Goal: Share content: Share content

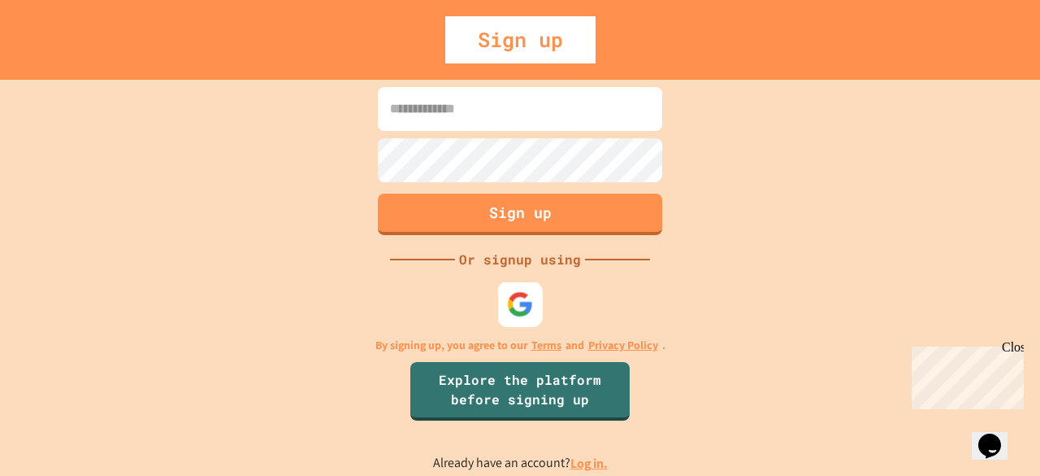
click at [521, 300] on img at bounding box center [520, 303] width 27 height 27
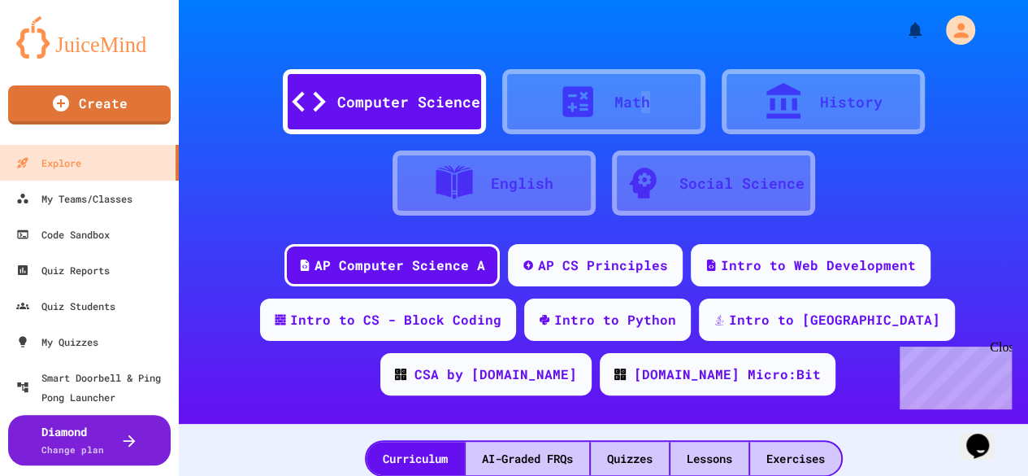
click at [638, 102] on div "Math" at bounding box center [633, 102] width 36 height 22
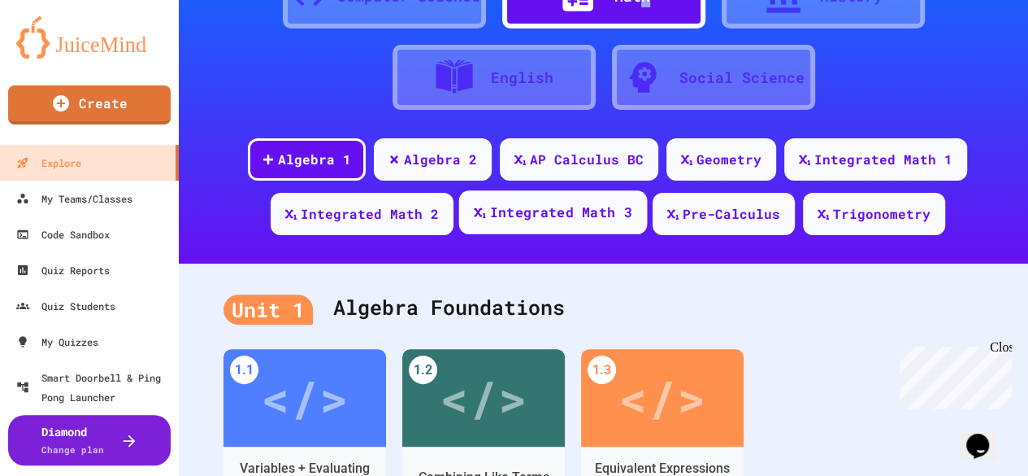
scroll to position [163, 0]
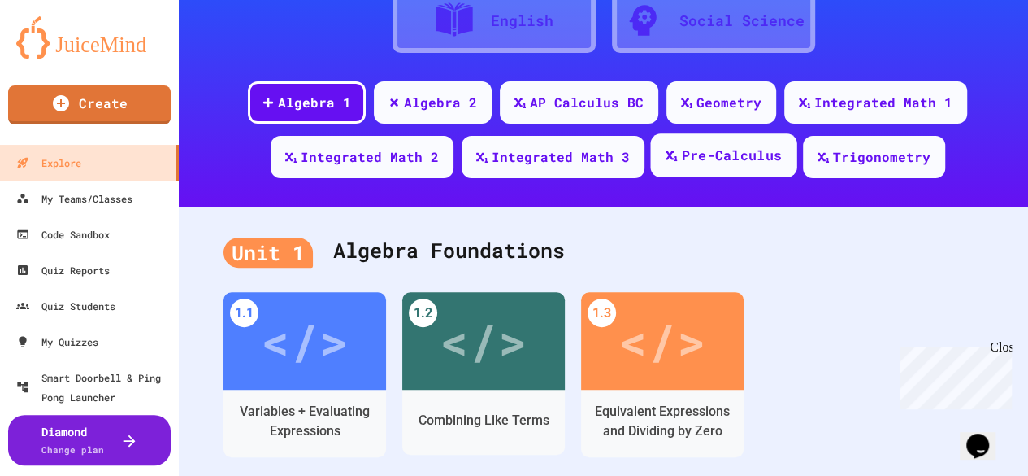
click at [756, 156] on div "Pre-Calculus" at bounding box center [731, 156] width 101 height 20
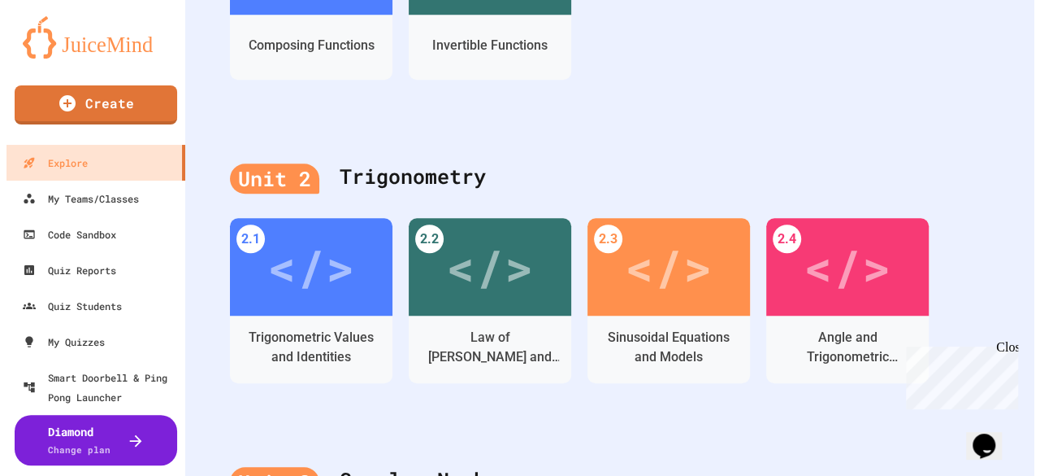
scroll to position [563, 0]
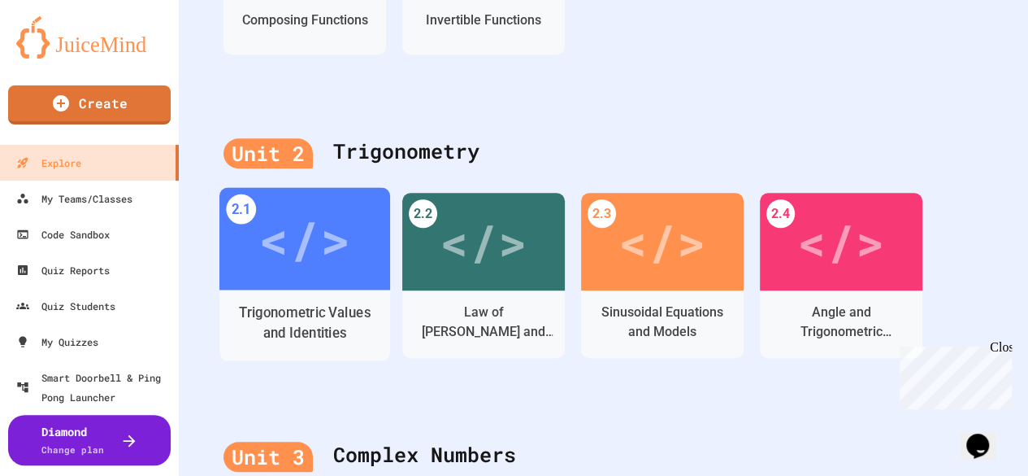
click at [286, 322] on div "Trigonometric Values and Identities" at bounding box center [305, 322] width 146 height 41
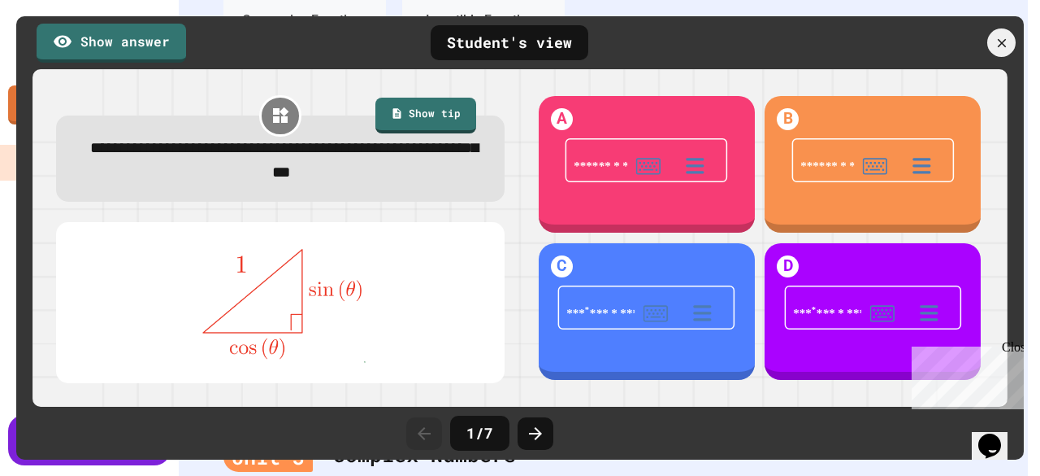
click at [1017, 346] on div "Close" at bounding box center [1012, 350] width 20 height 20
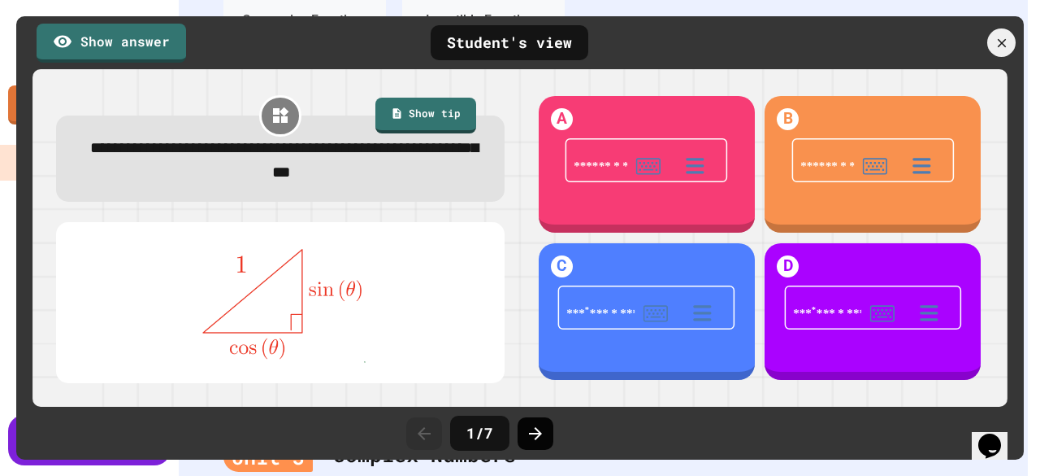
click at [550, 429] on div at bounding box center [536, 433] width 36 height 33
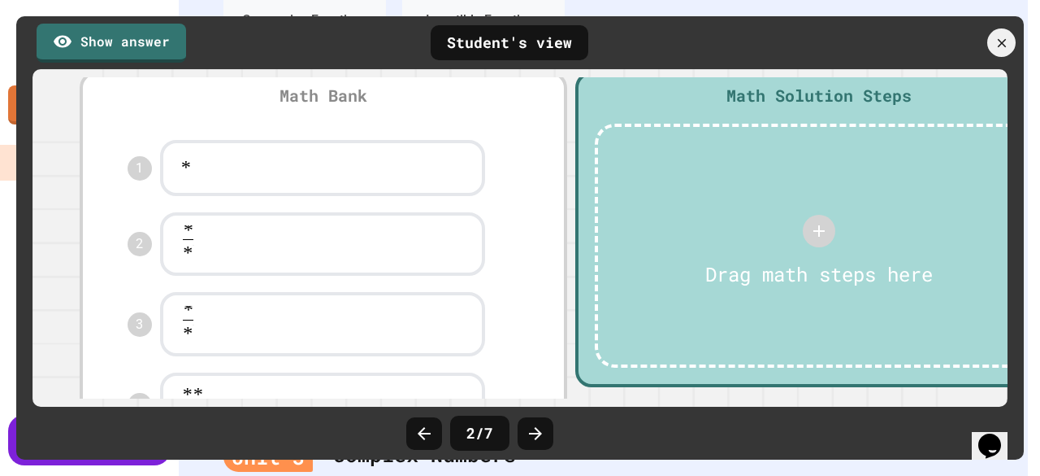
scroll to position [488, 0]
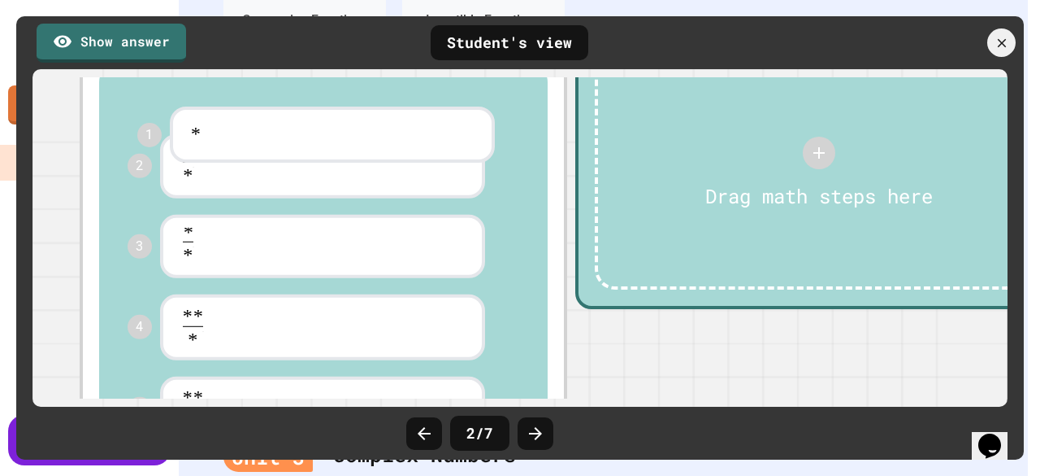
drag, startPoint x: 345, startPoint y: 123, endPoint x: 372, endPoint y: 128, distance: 27.3
click at [365, 128] on div "**********" at bounding box center [323, 296] width 449 height 469
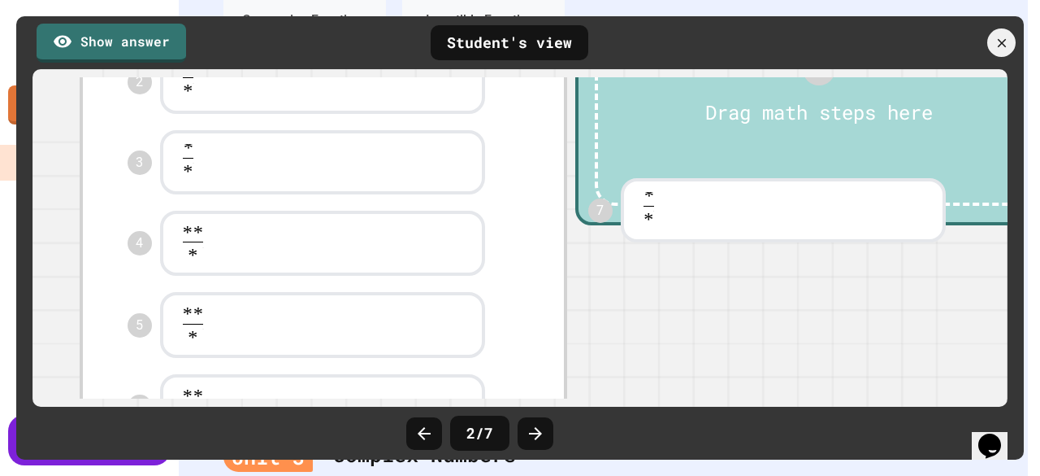
scroll to position [548, 0]
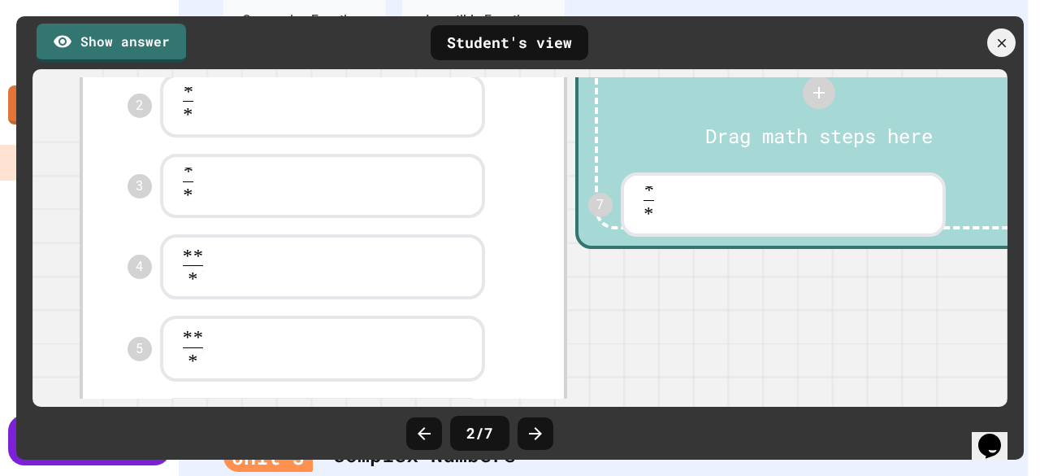
drag, startPoint x: 401, startPoint y: 273, endPoint x: 884, endPoint y: 202, distance: 488.0
click at [884, 202] on div "**********" at bounding box center [572, 207] width 992 height 557
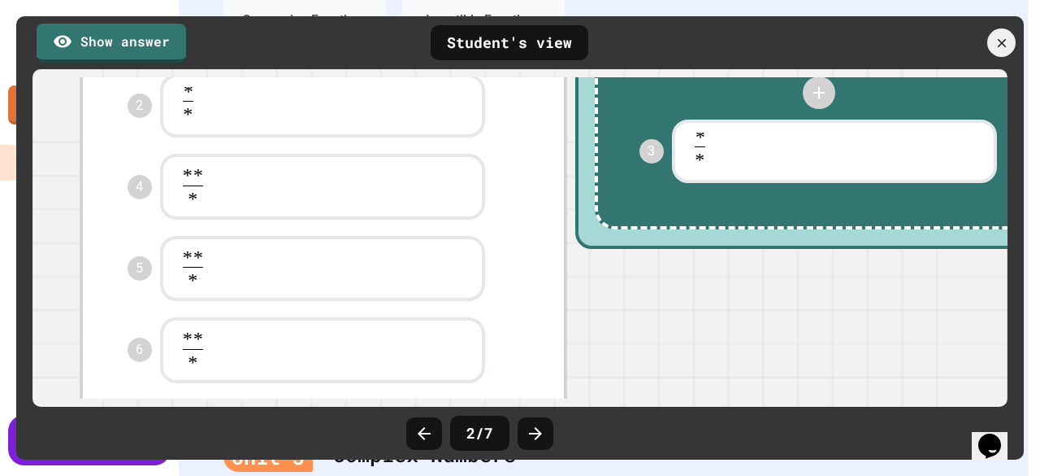
drag, startPoint x: 249, startPoint y: 232, endPoint x: 766, endPoint y: 168, distance: 520.9
click at [766, 168] on div "**********" at bounding box center [572, 207] width 992 height 557
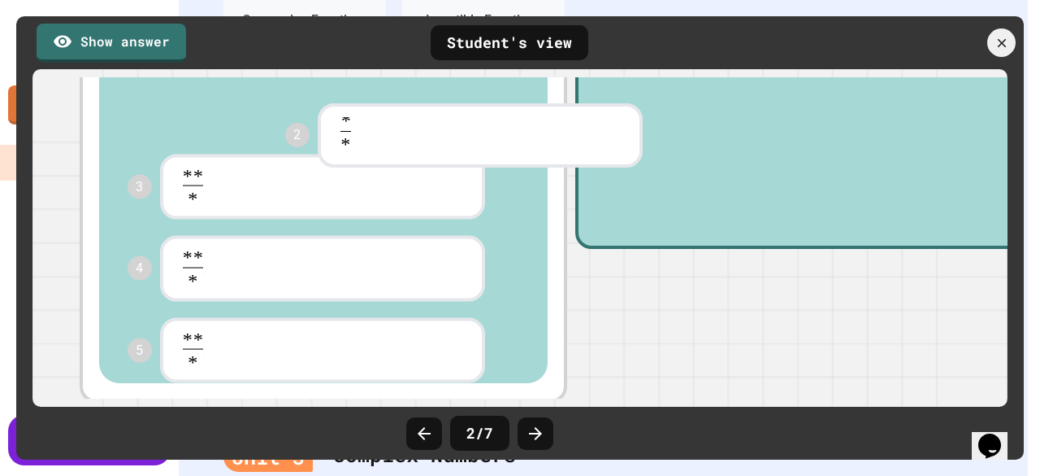
drag, startPoint x: 225, startPoint y: 137, endPoint x: 797, endPoint y: 147, distance: 571.5
click at [795, 147] on div "**********" at bounding box center [572, 167] width 992 height 477
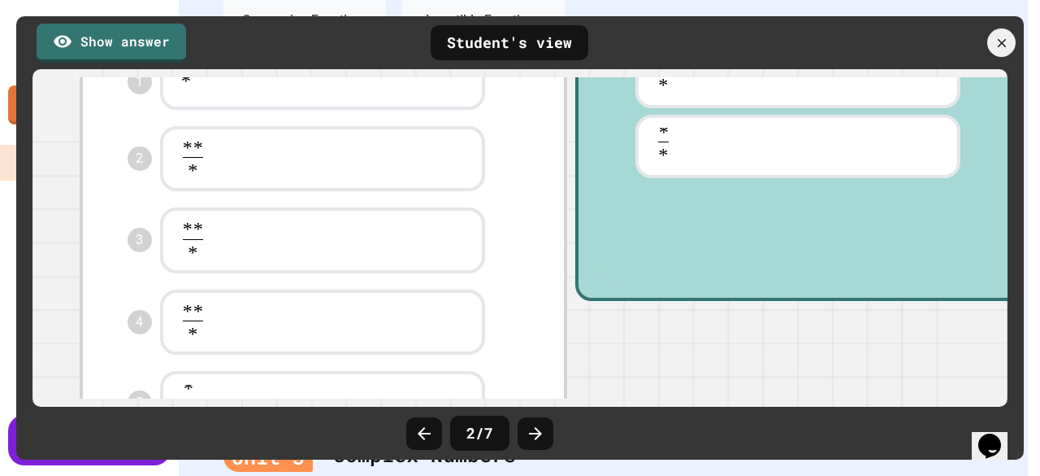
scroll to position [569, 0]
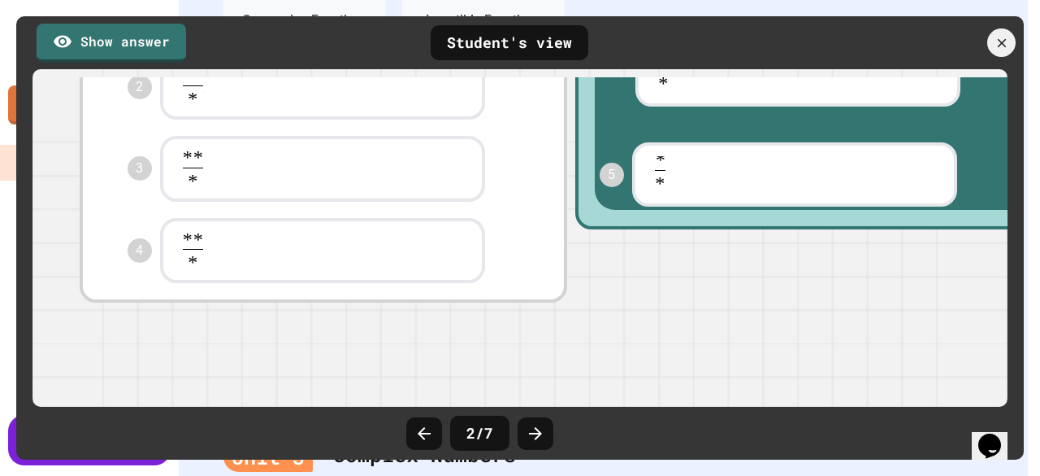
drag, startPoint x: 301, startPoint y: 362, endPoint x: 784, endPoint y: 176, distance: 518.0
click at [784, 176] on div "**********" at bounding box center [572, 108] width 992 height 397
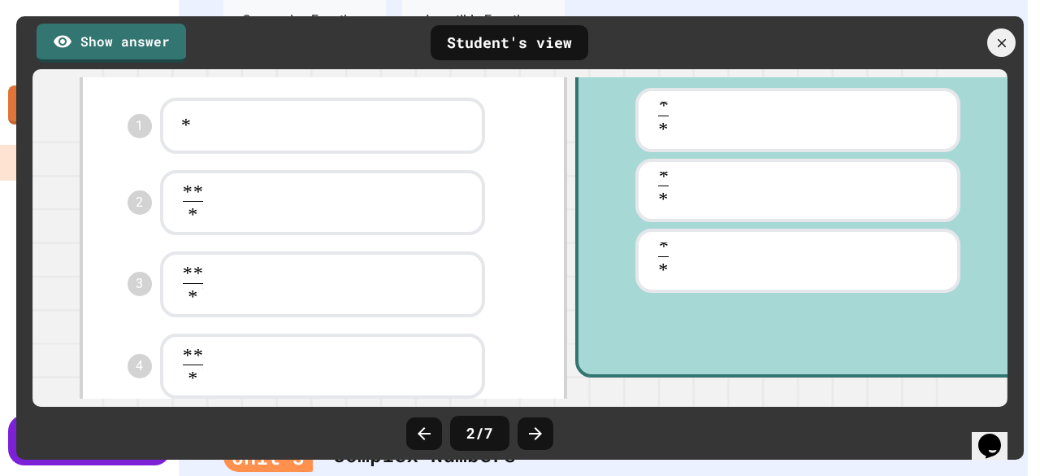
scroll to position [488, 0]
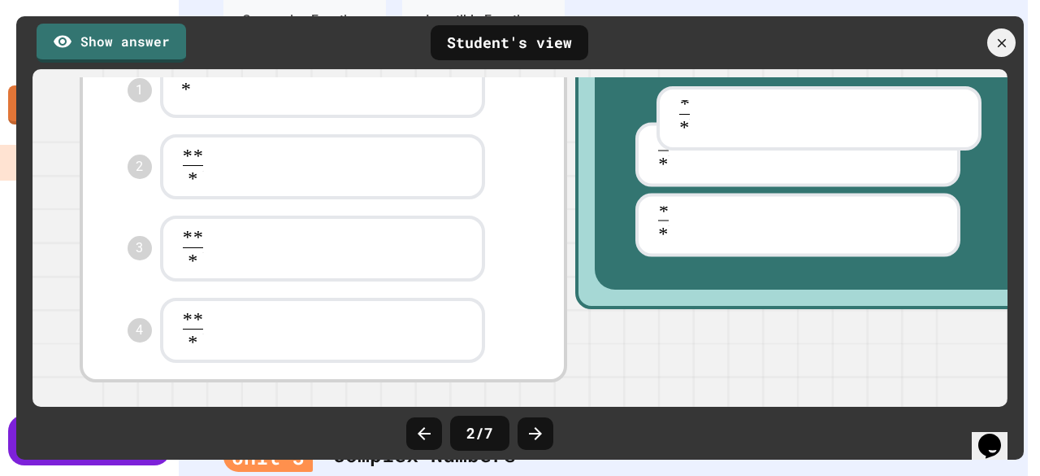
drag, startPoint x: 722, startPoint y: 254, endPoint x: 741, endPoint y: 106, distance: 149.2
click at [741, 106] on div "**********" at bounding box center [819, 168] width 449 height 244
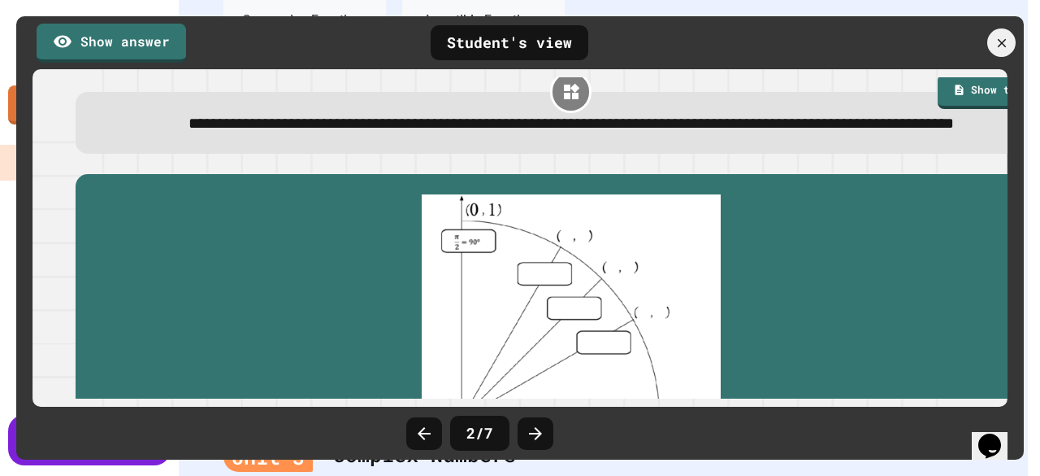
scroll to position [0, 0]
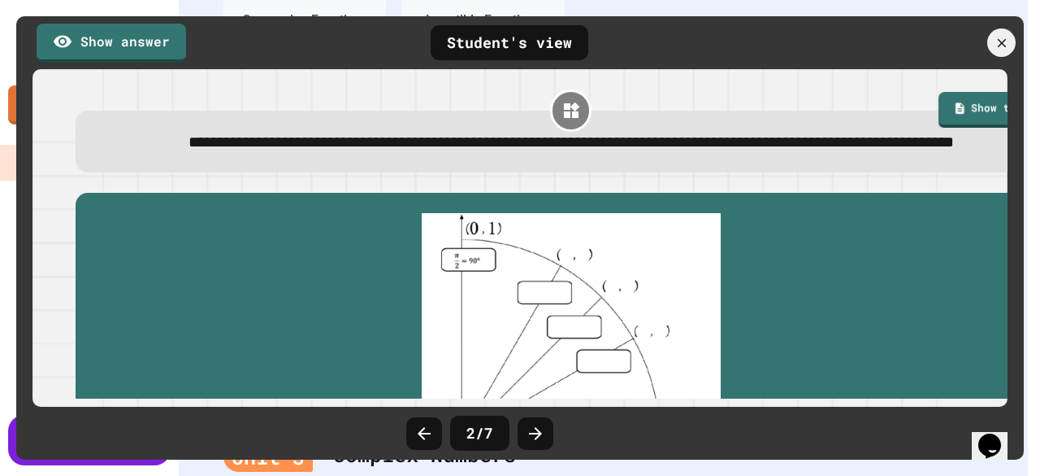
click at [163, 36] on link "Show answer" at bounding box center [112, 43] width 150 height 39
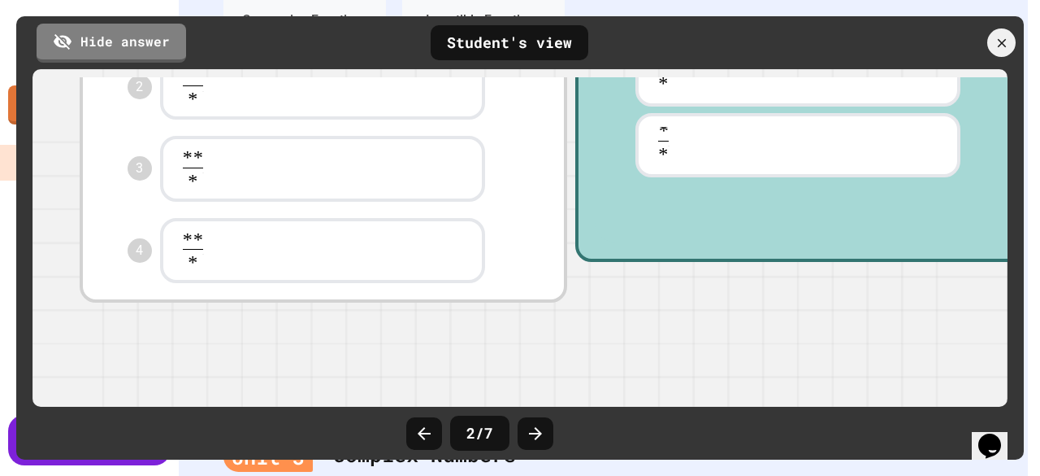
click at [706, 306] on div "**********" at bounding box center [572, 149] width 992 height 478
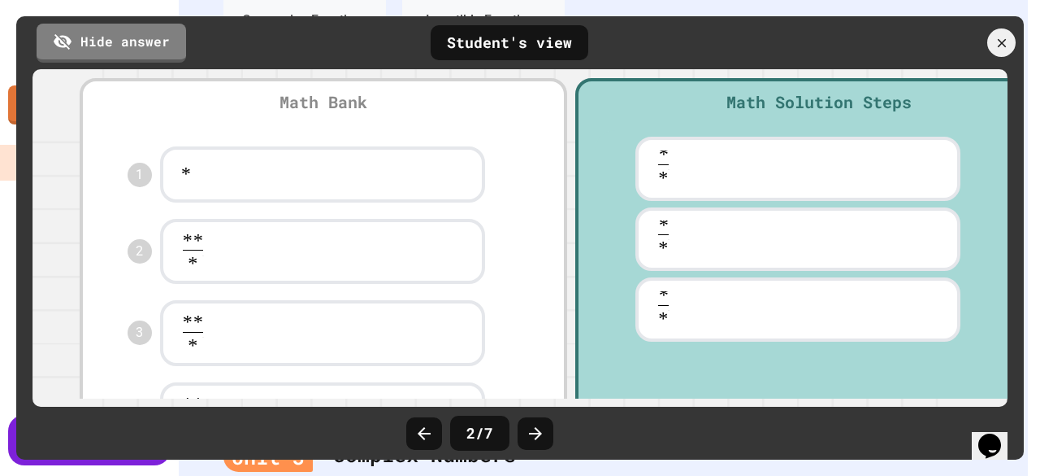
scroll to position [306, 0]
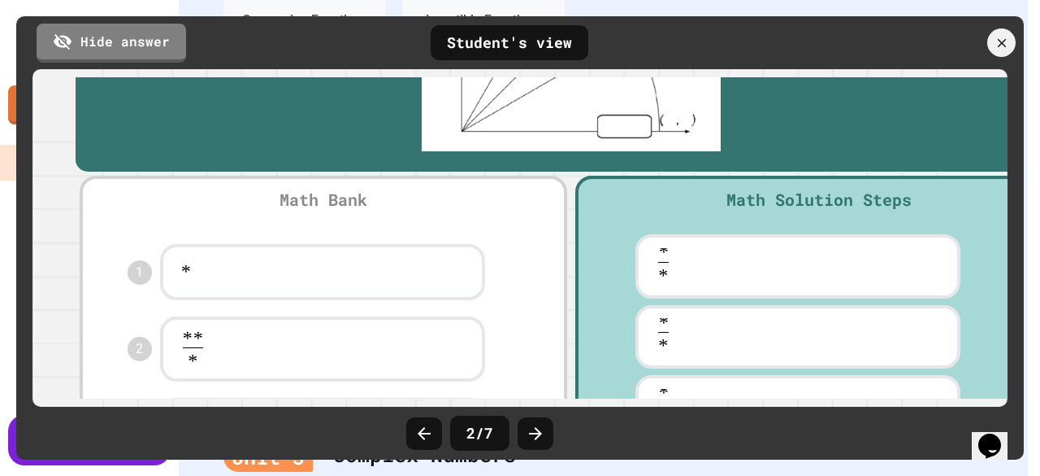
click at [132, 50] on link "Hide answer" at bounding box center [112, 43] width 150 height 39
click at [132, 50] on link "Show answer" at bounding box center [111, 40] width 148 height 41
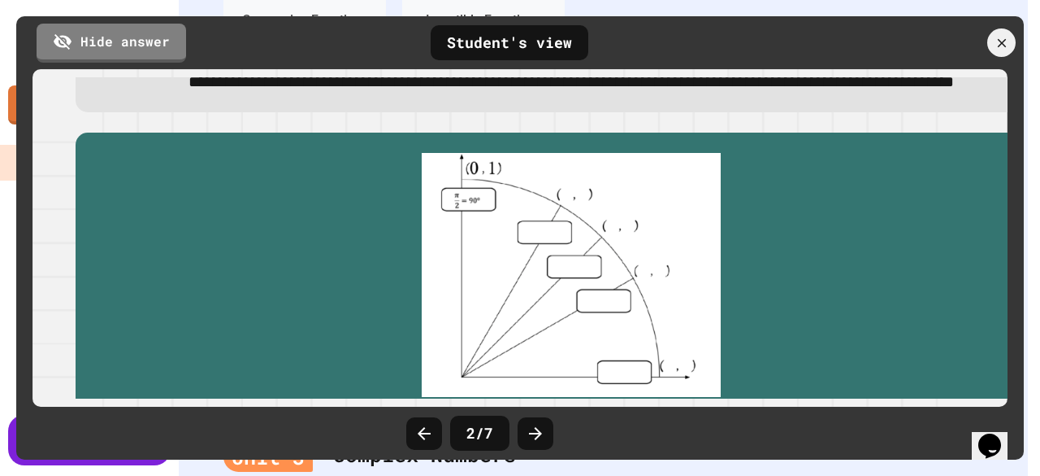
scroll to position [0, 0]
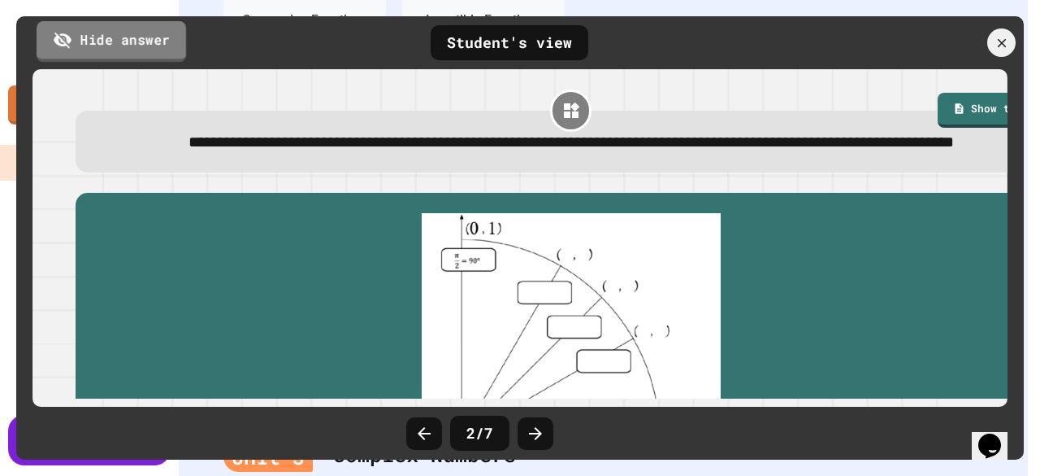
click at [136, 30] on link "Hide answer" at bounding box center [112, 41] width 150 height 41
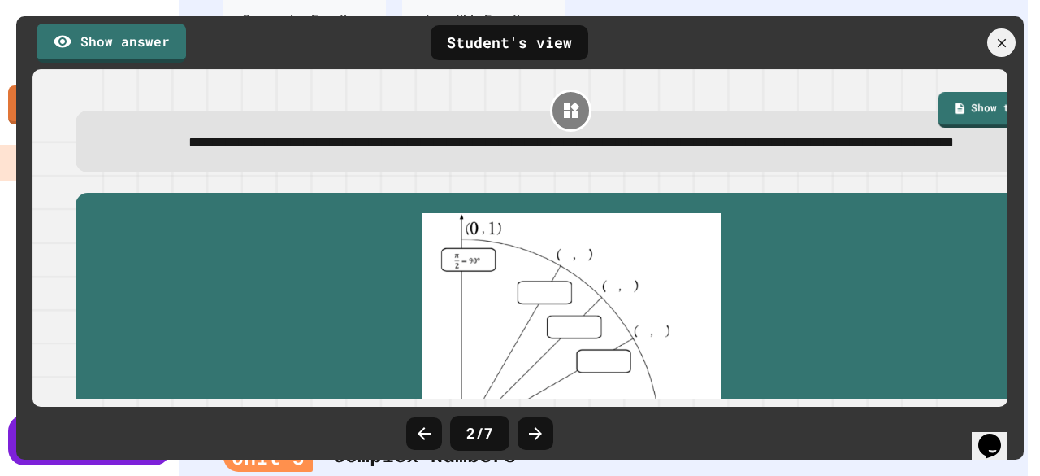
click at [515, 59] on div "Student's view" at bounding box center [510, 42] width 158 height 35
click at [515, 52] on div "Student's view" at bounding box center [510, 42] width 158 height 35
click at [552, 43] on div "Student's view" at bounding box center [510, 42] width 158 height 35
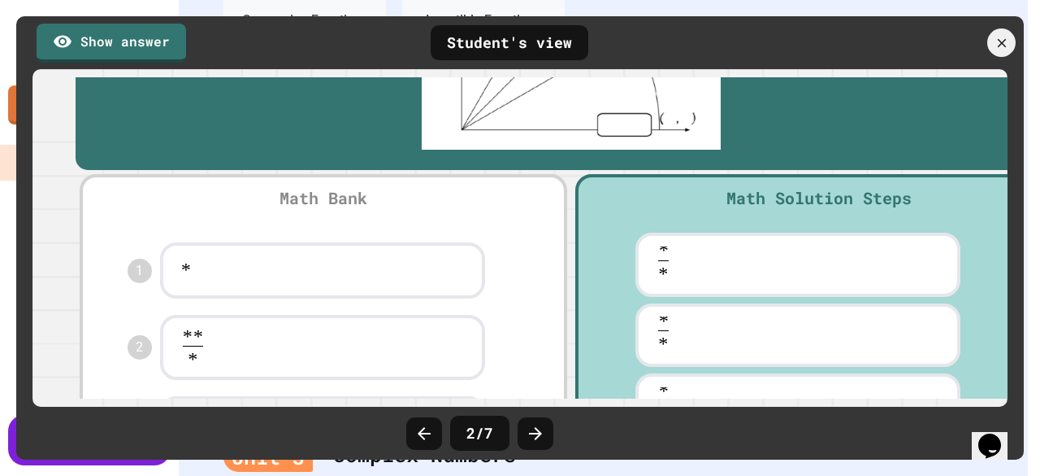
scroll to position [143, 0]
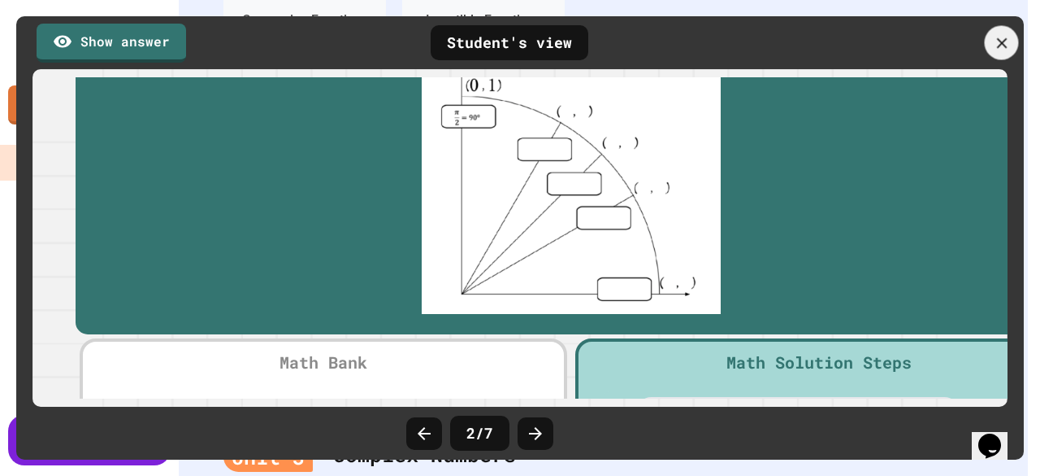
click at [1011, 45] on div at bounding box center [1002, 43] width 34 height 34
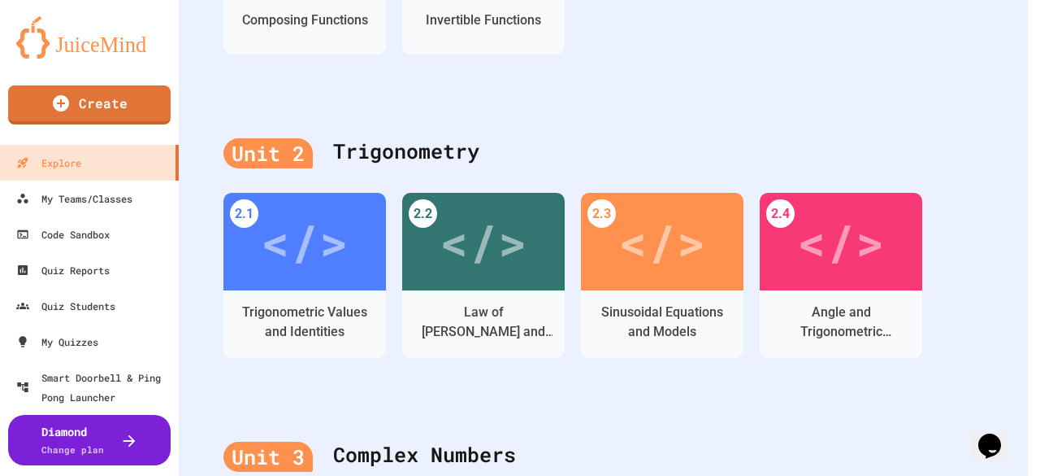
scroll to position [402, 0]
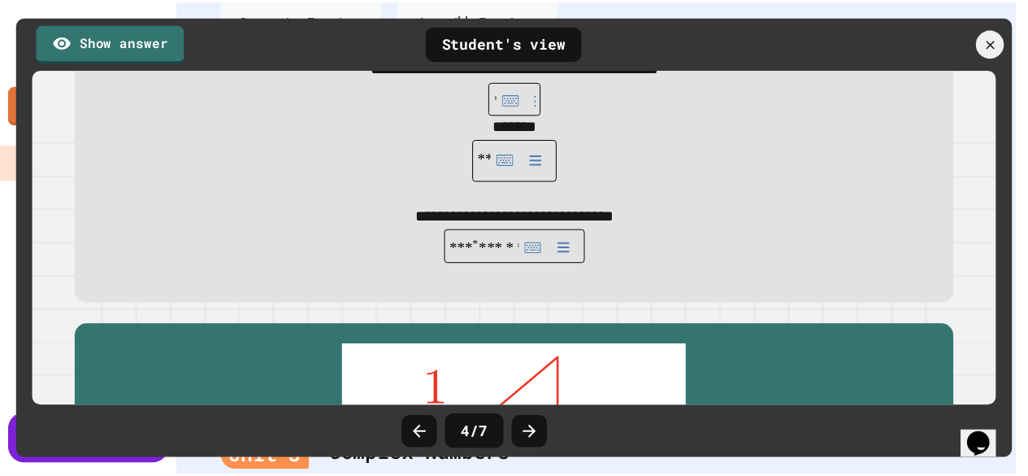
scroll to position [0, 0]
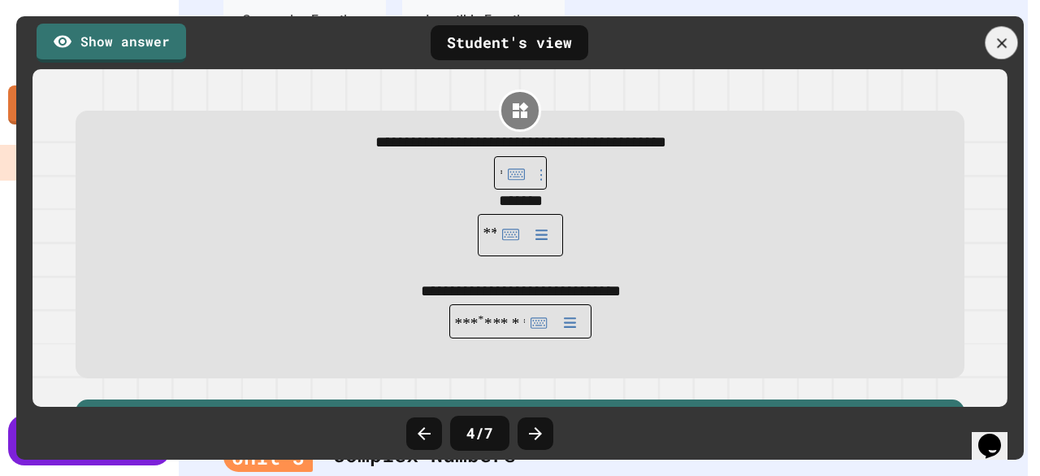
click at [989, 37] on div at bounding box center [1001, 42] width 33 height 33
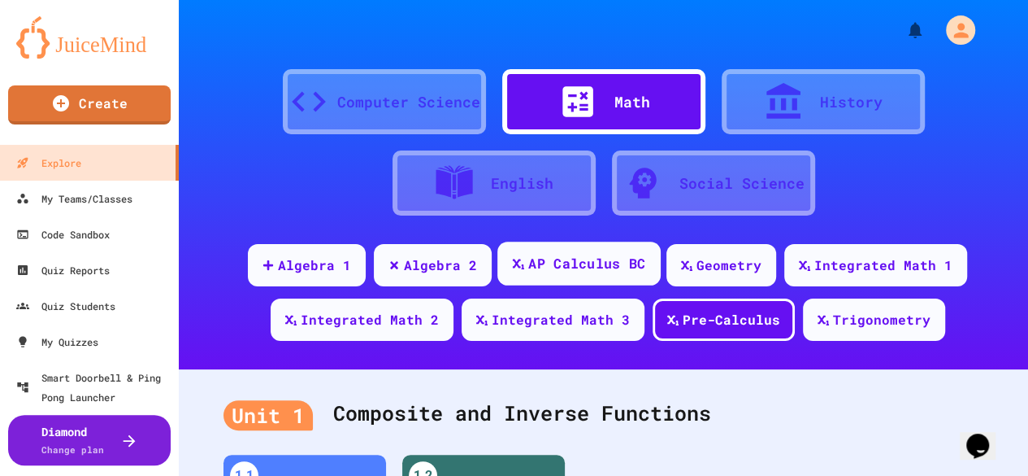
click at [595, 269] on div "AP Calculus BC" at bounding box center [586, 264] width 117 height 20
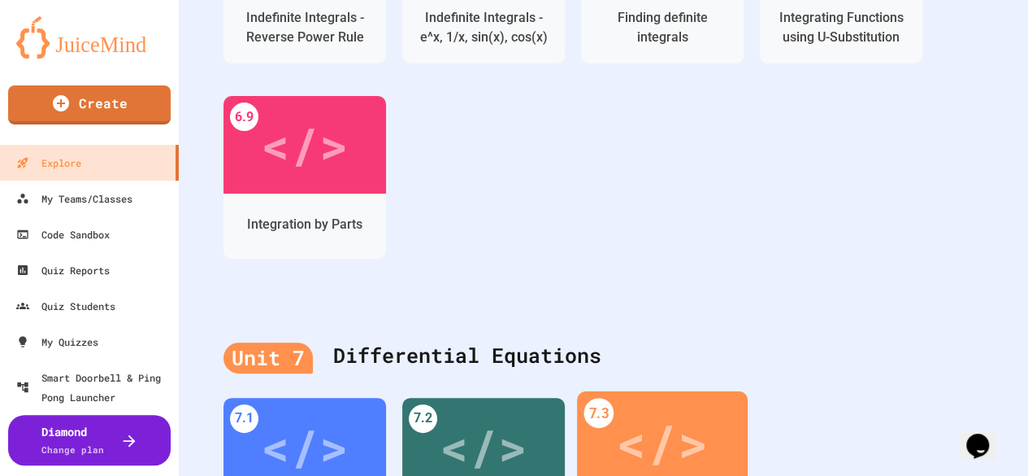
scroll to position [3017, 0]
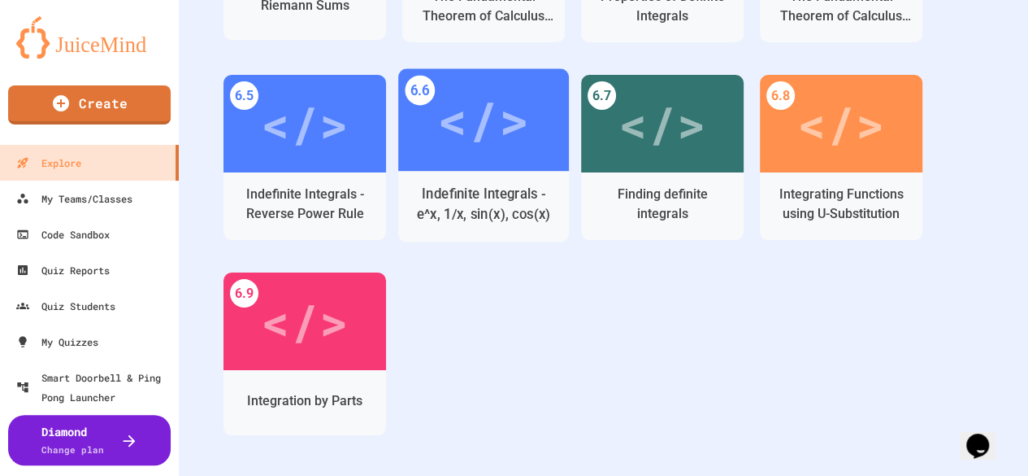
click at [502, 137] on div "</>" at bounding box center [483, 120] width 92 height 76
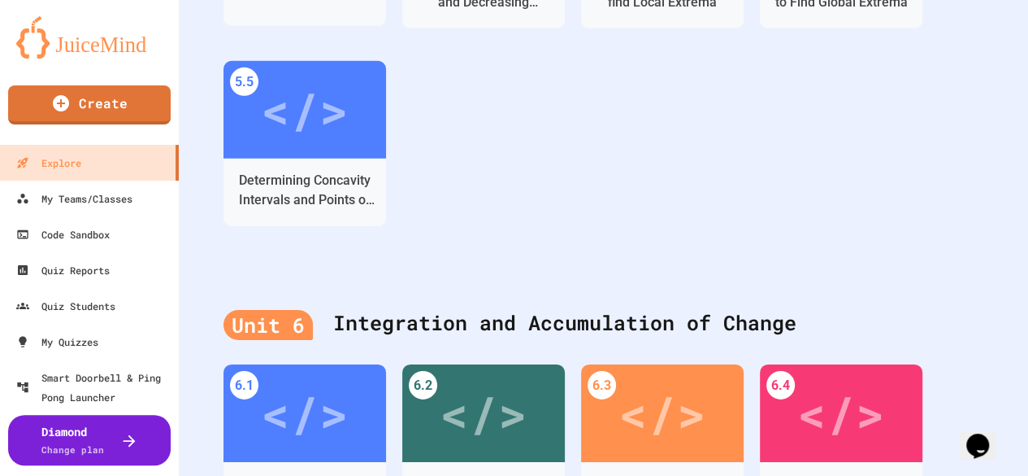
scroll to position [2530, 0]
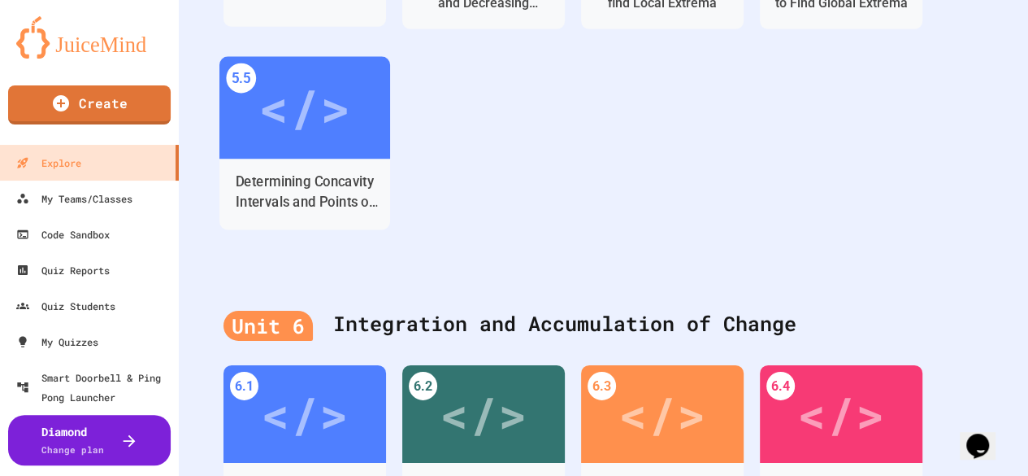
click at [357, 150] on div "</>" at bounding box center [304, 108] width 171 height 102
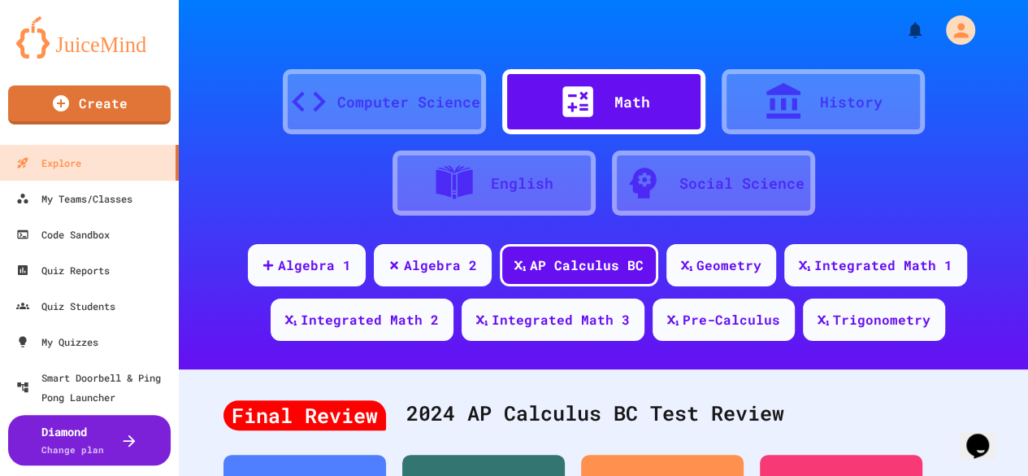
click at [602, 105] on div at bounding box center [586, 101] width 57 height 41
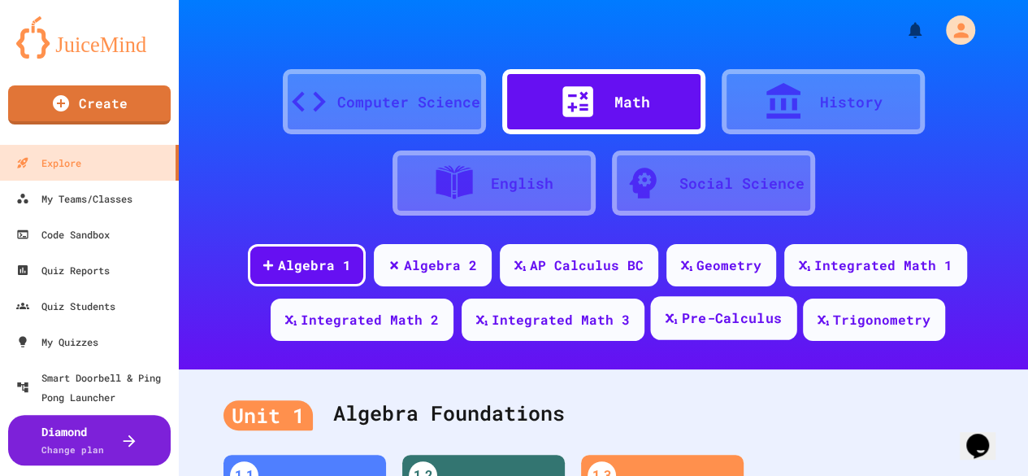
click at [743, 331] on div "Pre-Calculus" at bounding box center [723, 318] width 146 height 44
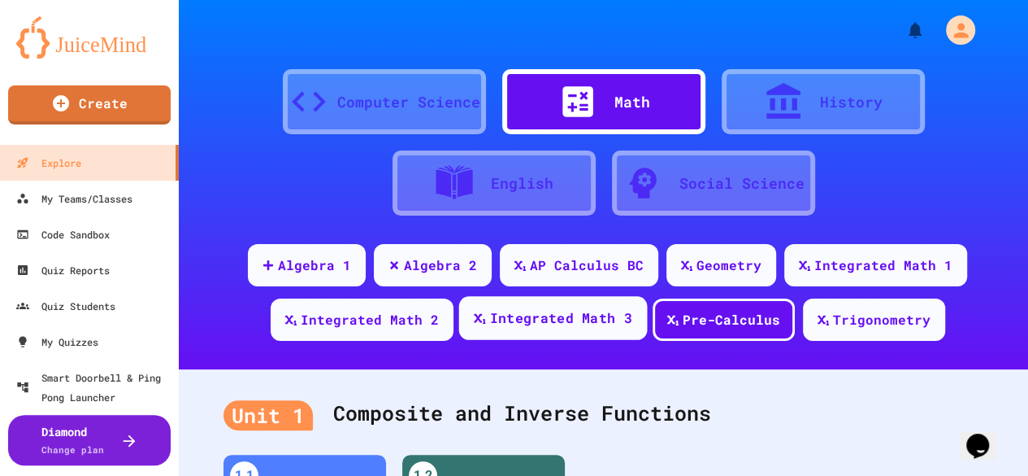
click at [584, 318] on div "Integrated Math 3" at bounding box center [560, 318] width 142 height 20
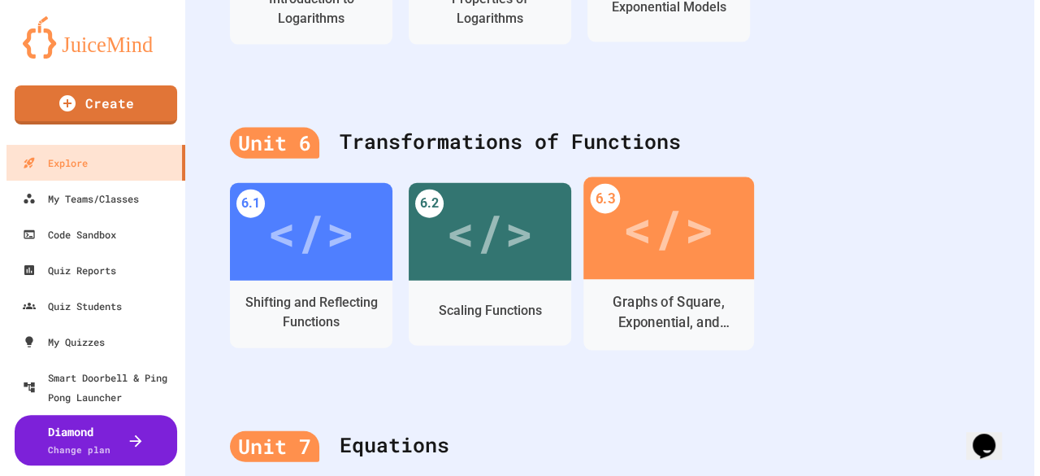
scroll to position [1544, 0]
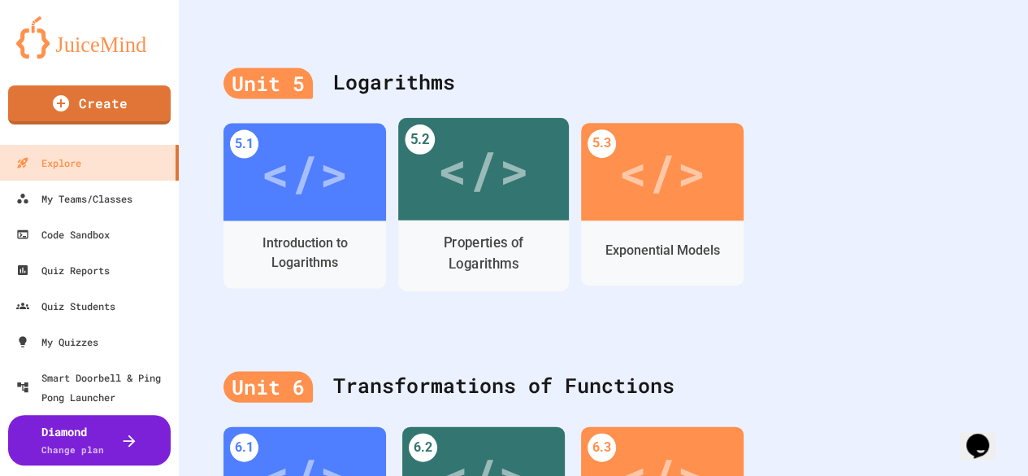
click at [504, 269] on div "Properties of Logarithms" at bounding box center [484, 253] width 146 height 41
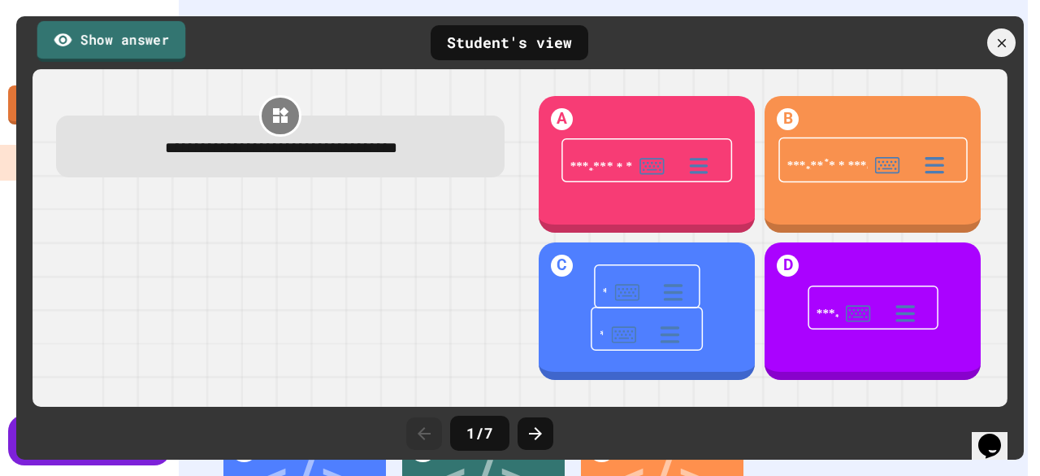
click at [132, 45] on link "Show answer" at bounding box center [111, 40] width 149 height 41
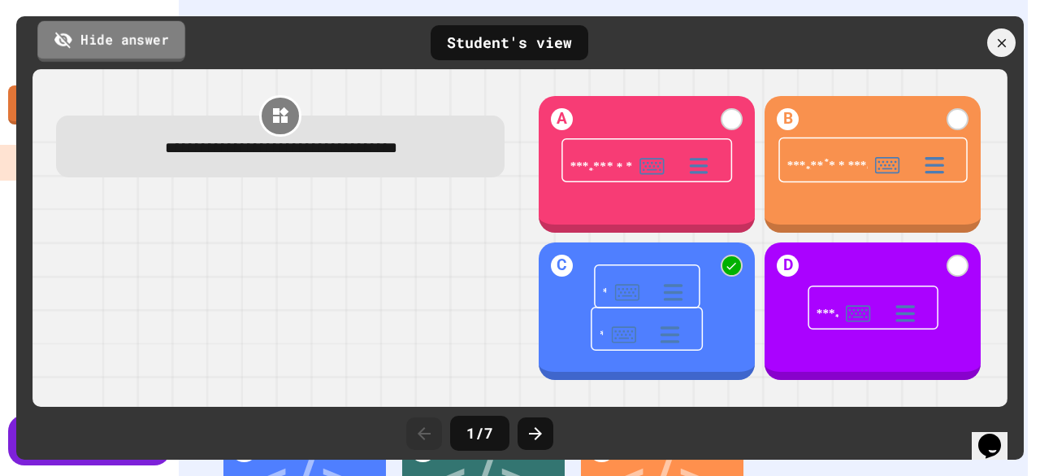
click at [132, 45] on link "Hide answer" at bounding box center [111, 40] width 148 height 41
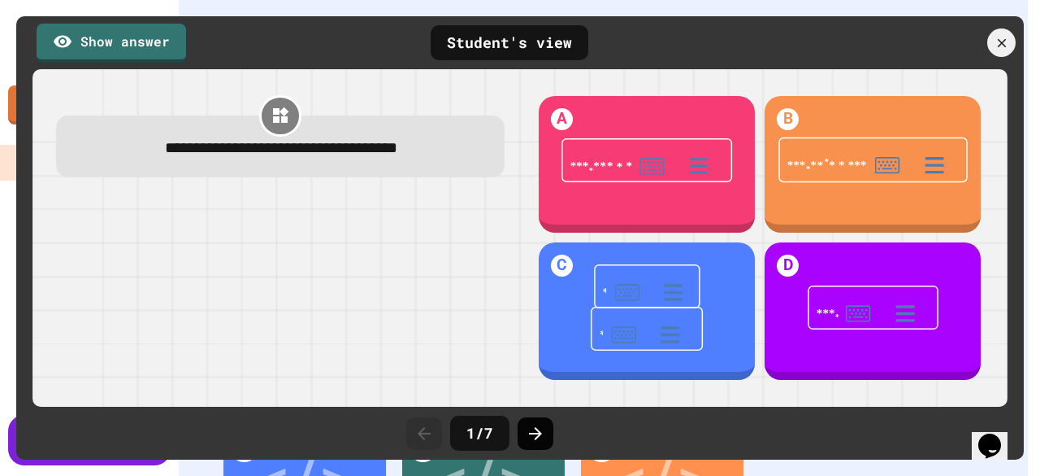
click at [544, 435] on icon at bounding box center [536, 434] width 20 height 20
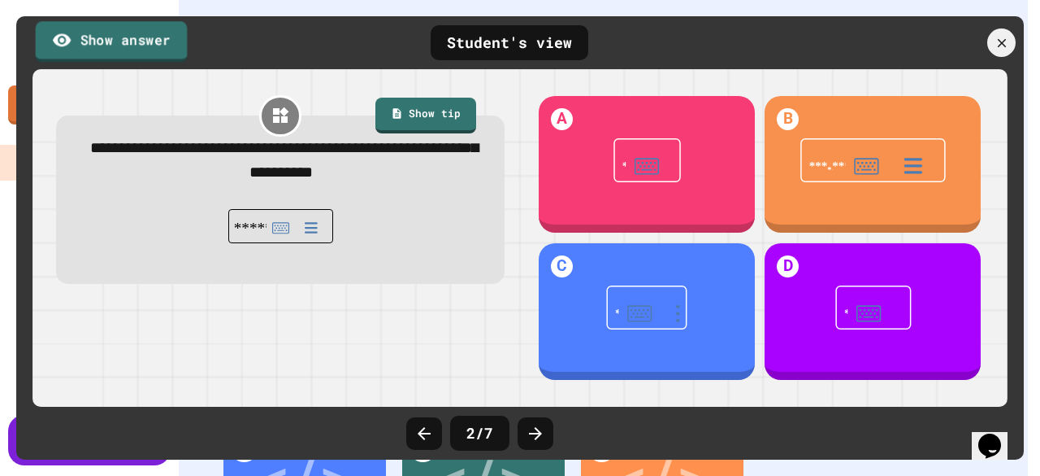
click at [152, 32] on link "Show answer" at bounding box center [112, 41] width 152 height 41
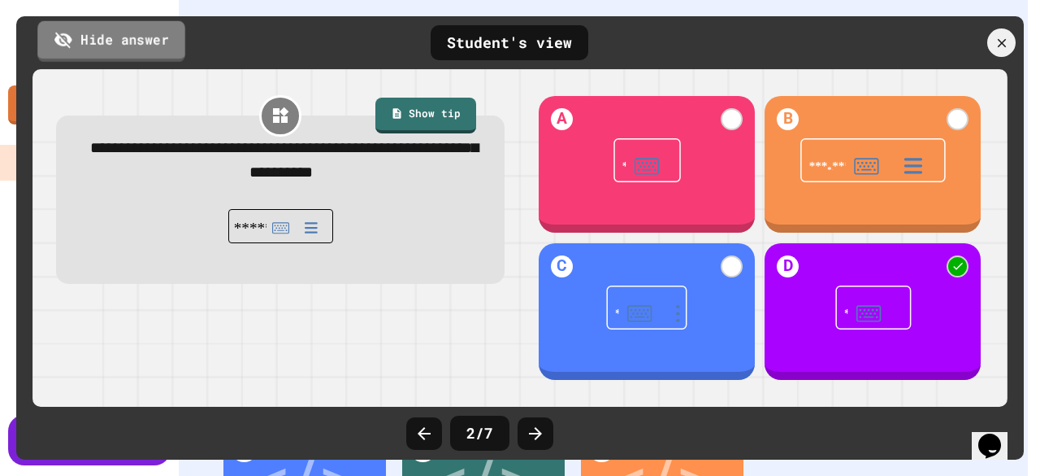
click at [151, 32] on link "Hide answer" at bounding box center [111, 40] width 148 height 41
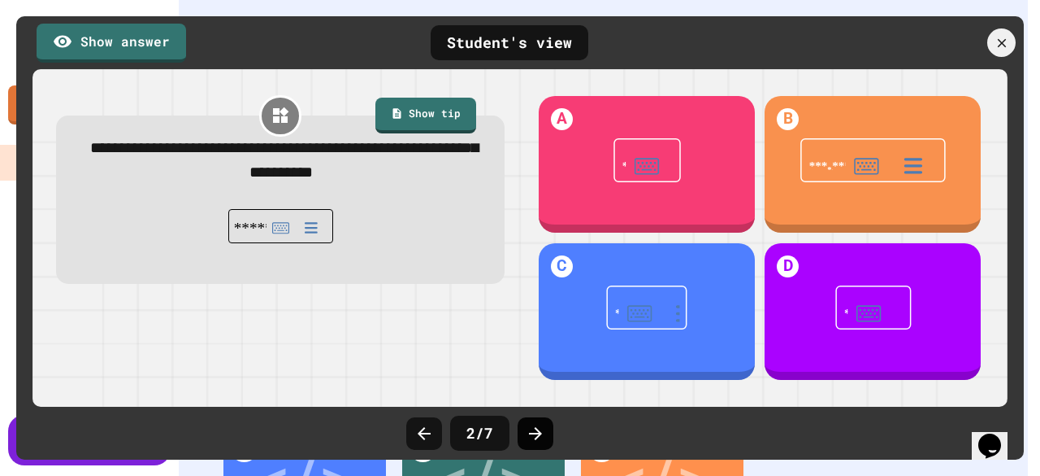
click at [544, 437] on icon at bounding box center [536, 434] width 20 height 20
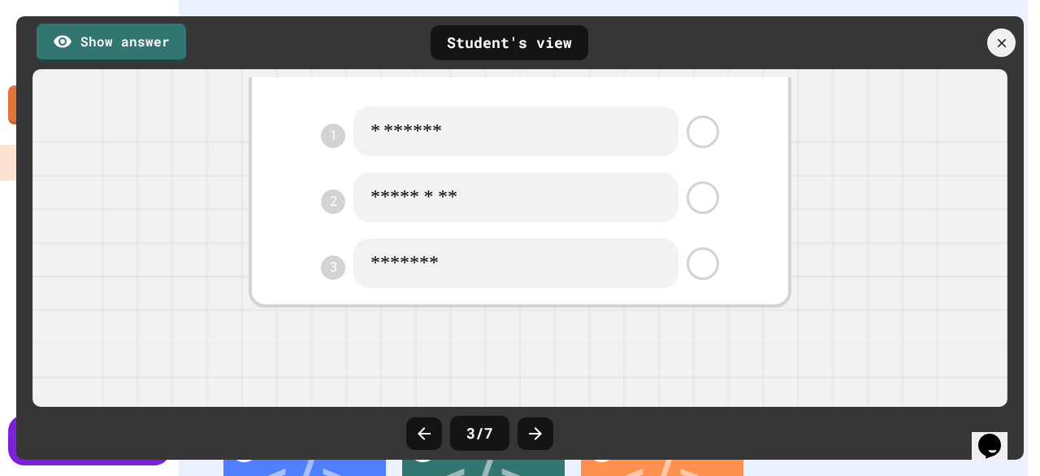
scroll to position [163, 0]
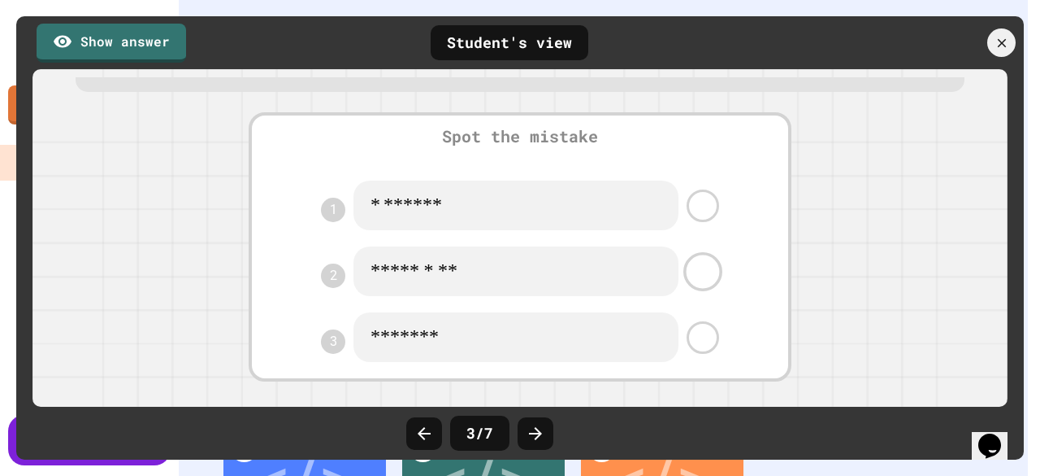
click at [692, 276] on link at bounding box center [703, 271] width 39 height 39
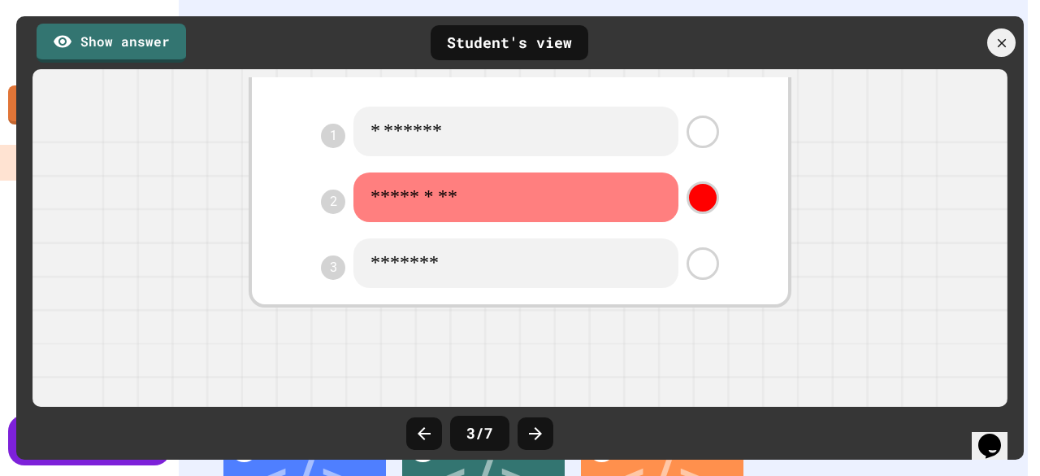
scroll to position [81, 0]
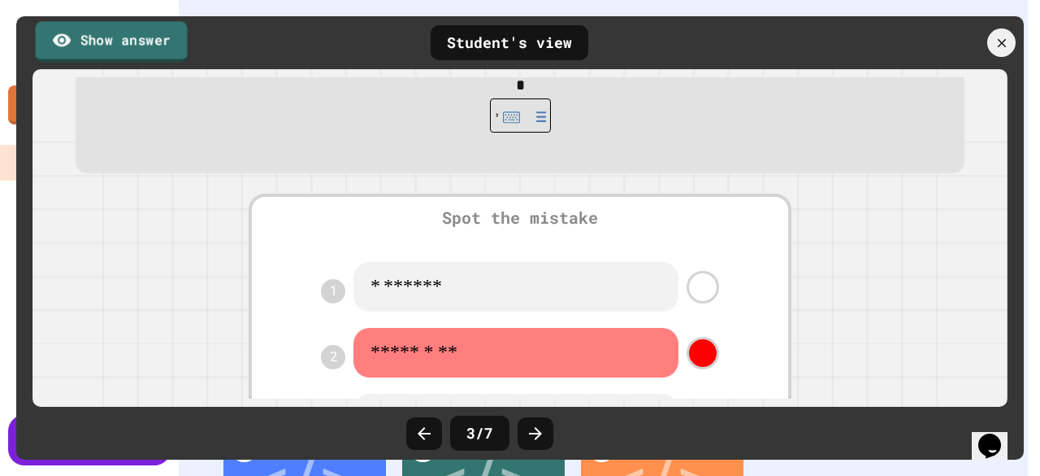
click at [104, 38] on link "Show answer" at bounding box center [112, 41] width 152 height 41
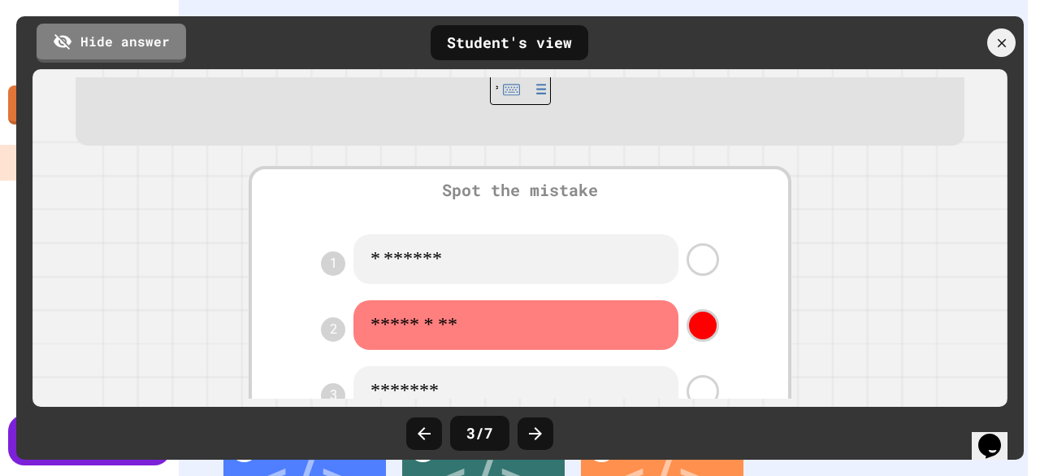
scroll to position [163, 0]
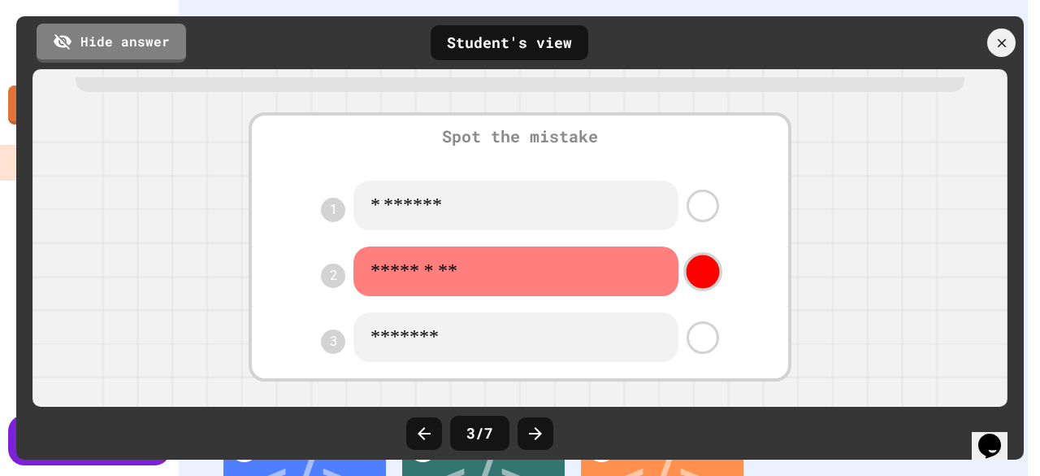
click at [684, 280] on link at bounding box center [703, 271] width 39 height 39
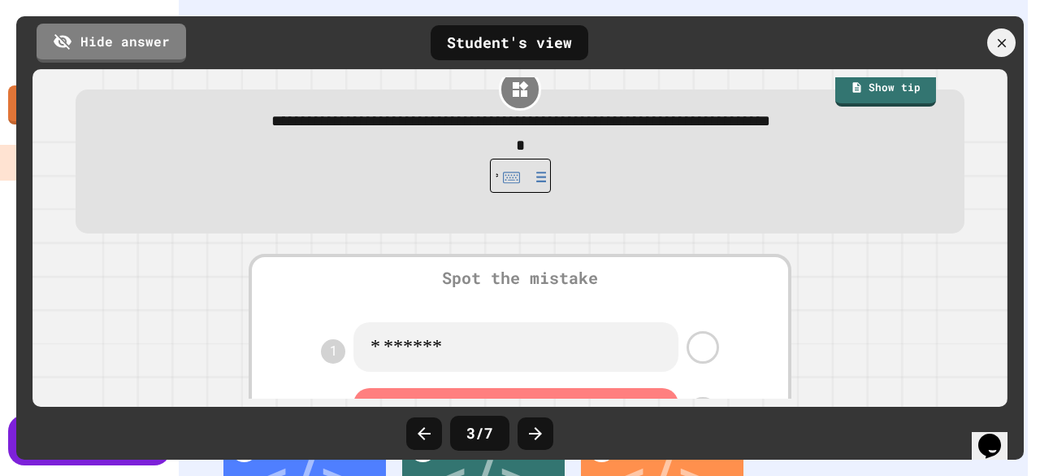
scroll to position [0, 0]
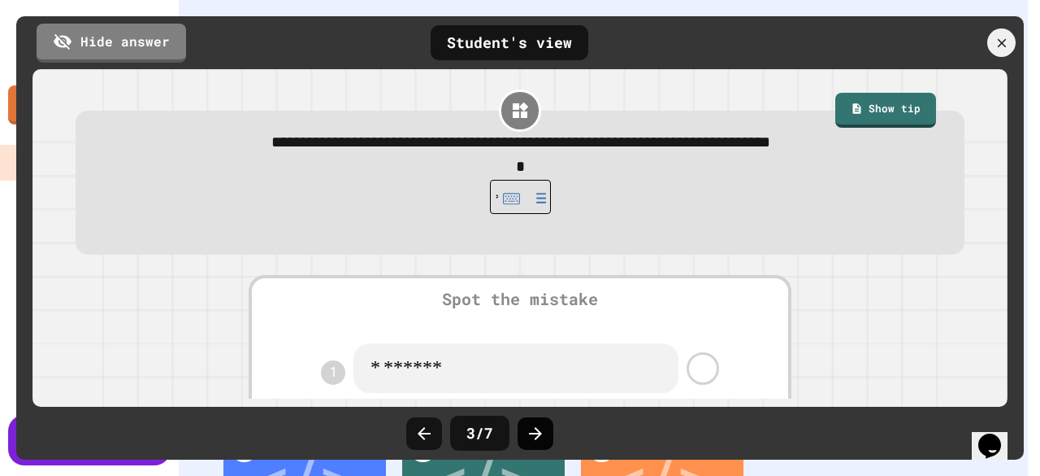
click at [527, 428] on icon at bounding box center [536, 434] width 20 height 20
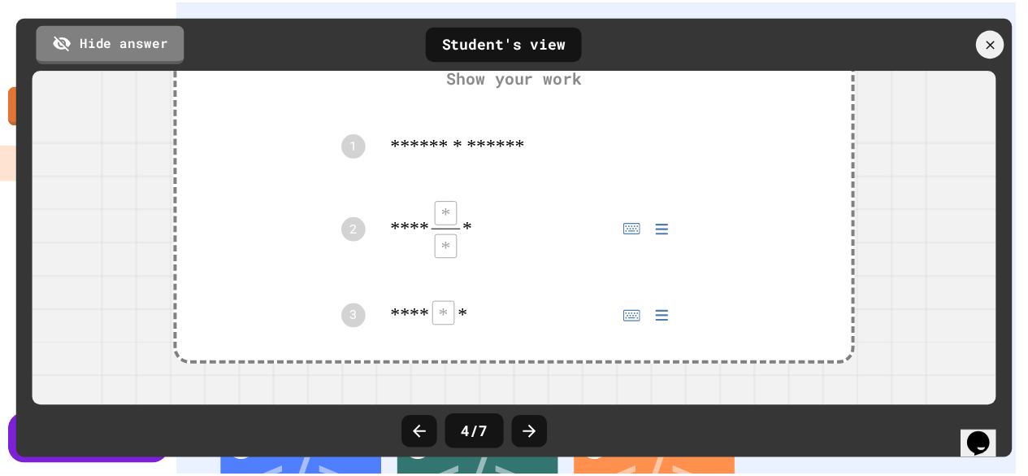
scroll to position [349, 0]
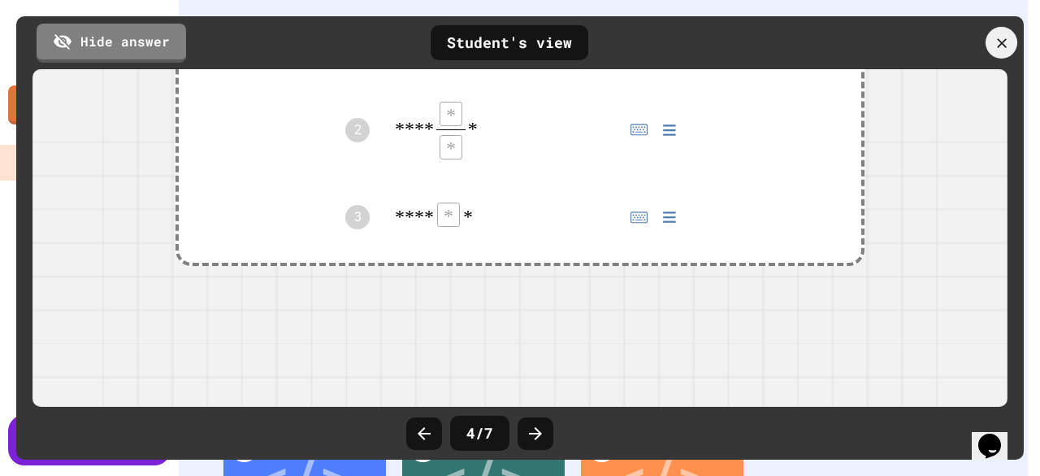
click at [1004, 39] on icon at bounding box center [1001, 42] width 16 height 16
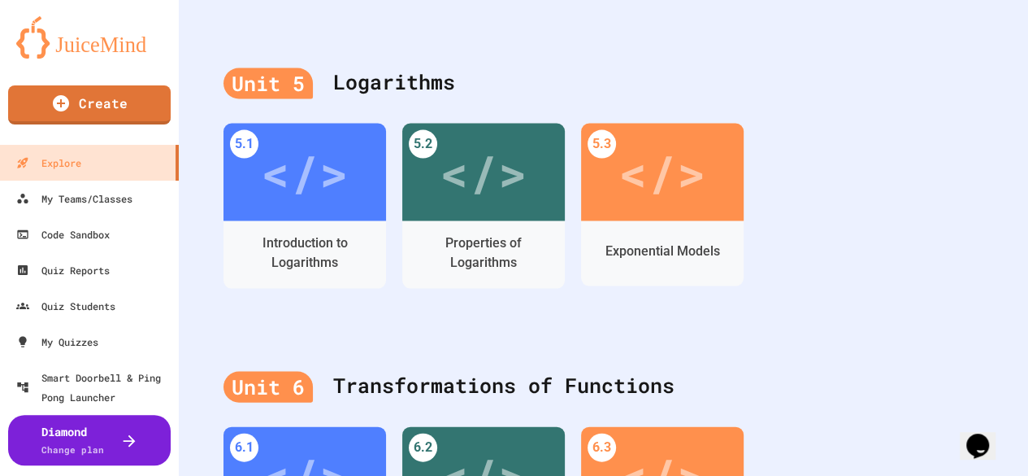
click at [848, 215] on div "5.1 </> Introduction to Logarithms 5.2 </> Properties of Logarithms 5.3 </> Exp…" at bounding box center [604, 223] width 760 height 198
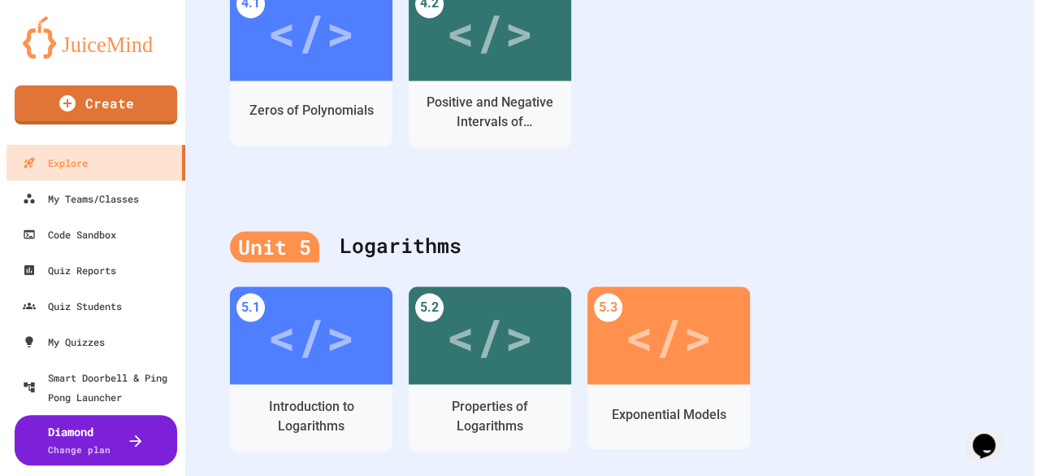
scroll to position [1626, 0]
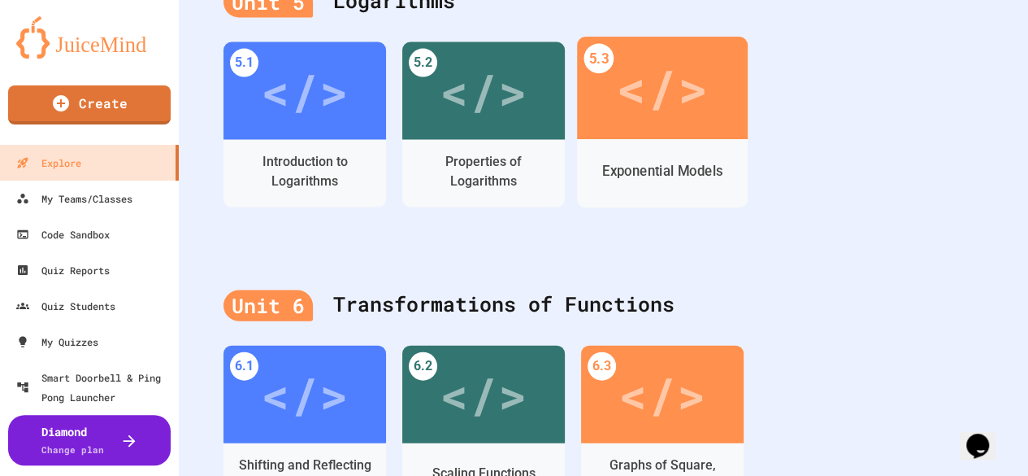
click at [689, 103] on div "</>" at bounding box center [662, 88] width 92 height 76
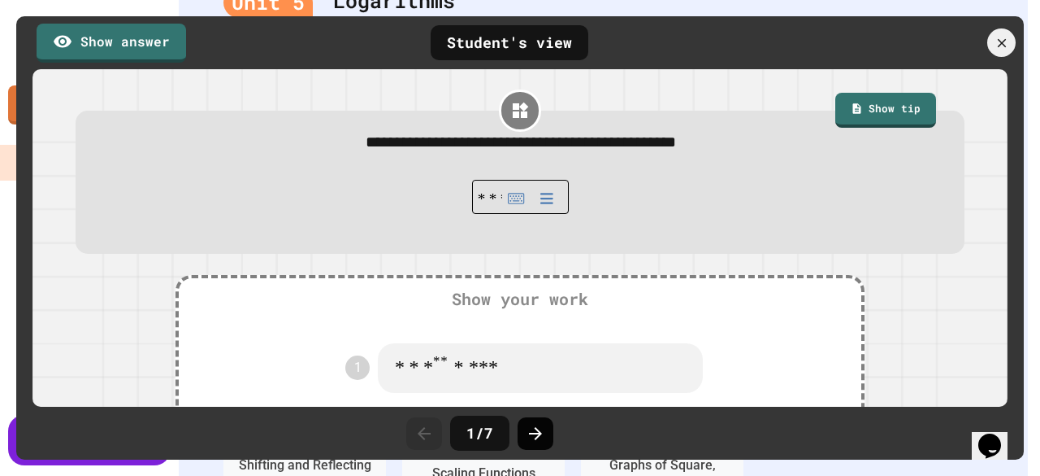
click at [528, 432] on icon at bounding box center [536, 434] width 20 height 20
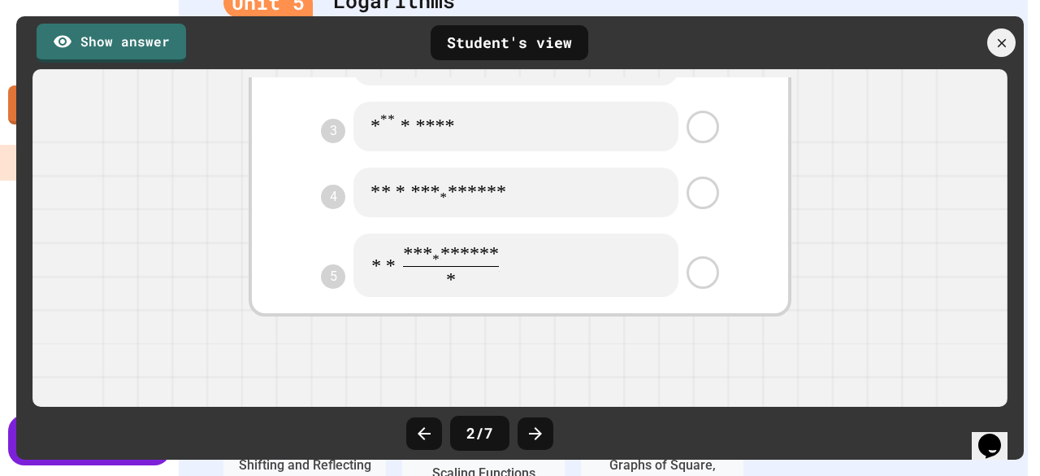
scroll to position [163, 0]
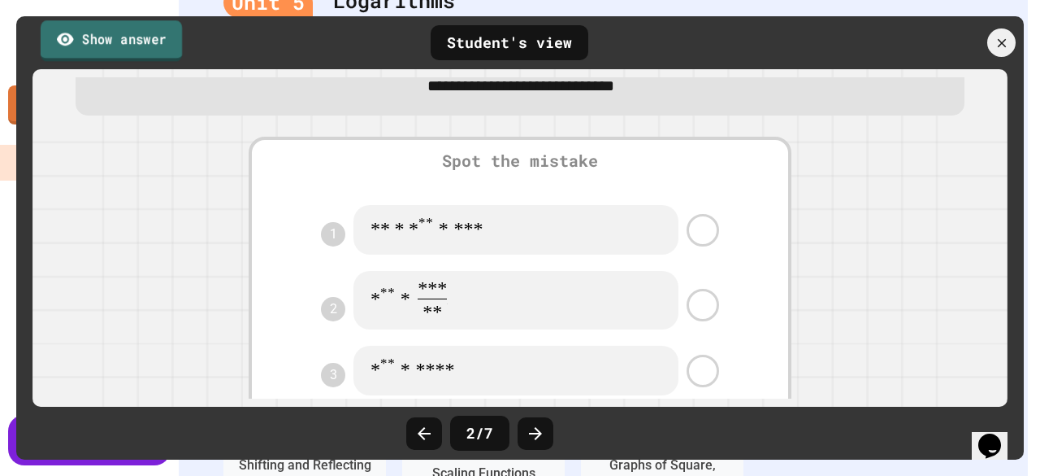
click at [104, 36] on link "Show answer" at bounding box center [111, 40] width 141 height 41
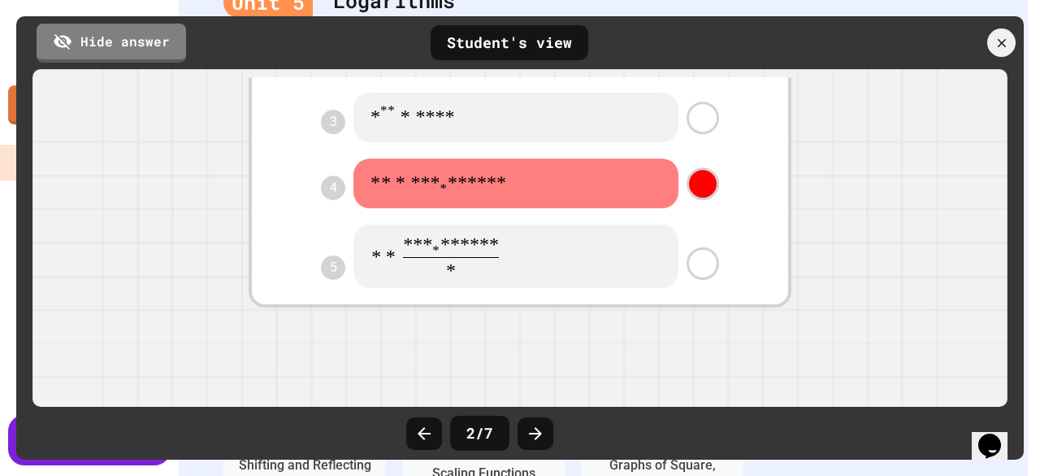
scroll to position [294, 0]
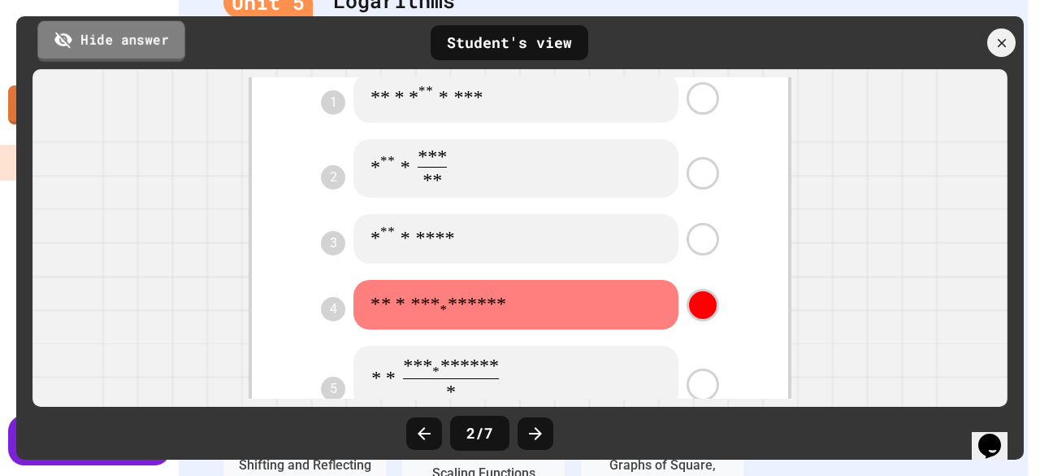
click at [109, 50] on link "Hide answer" at bounding box center [110, 40] width 147 height 41
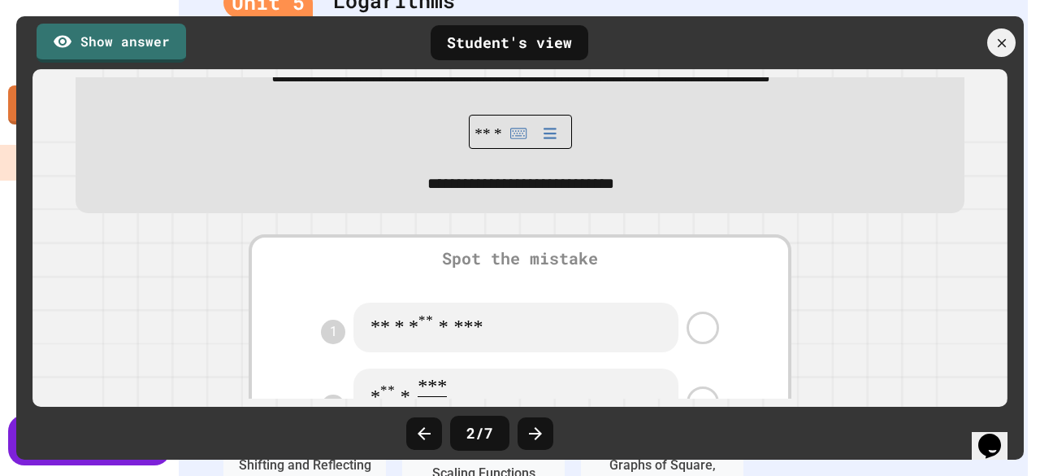
scroll to position [163, 0]
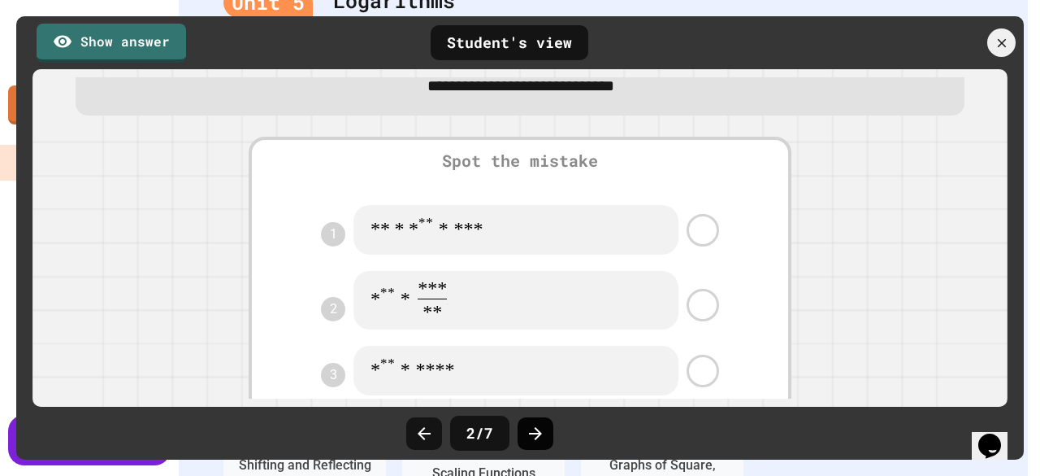
click at [542, 431] on icon at bounding box center [536, 434] width 20 height 20
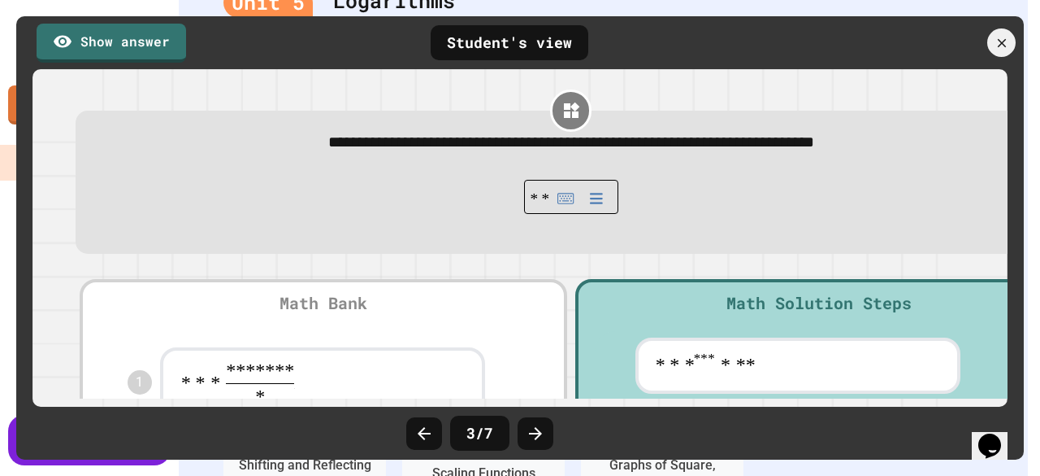
scroll to position [244, 0]
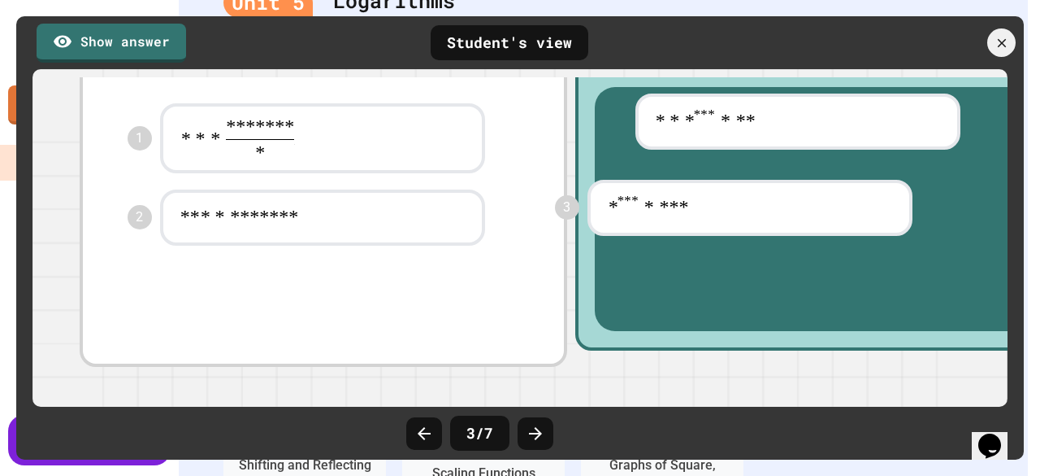
drag, startPoint x: 291, startPoint y: 301, endPoint x: 796, endPoint y: 204, distance: 514.0
click at [796, 205] on div "**********" at bounding box center [572, 201] width 992 height 340
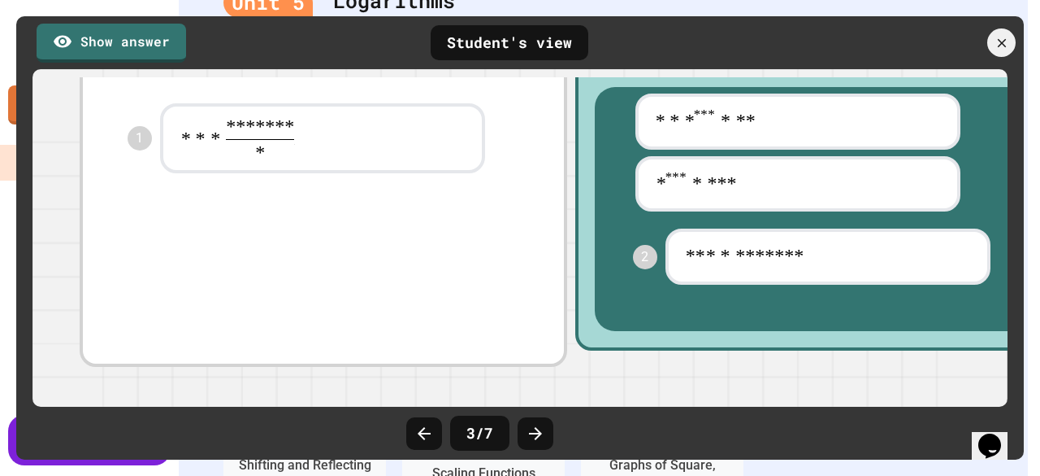
drag, startPoint x: 363, startPoint y: 223, endPoint x: 880, endPoint y: 260, distance: 518.3
click at [880, 260] on div "**********" at bounding box center [572, 201] width 992 height 340
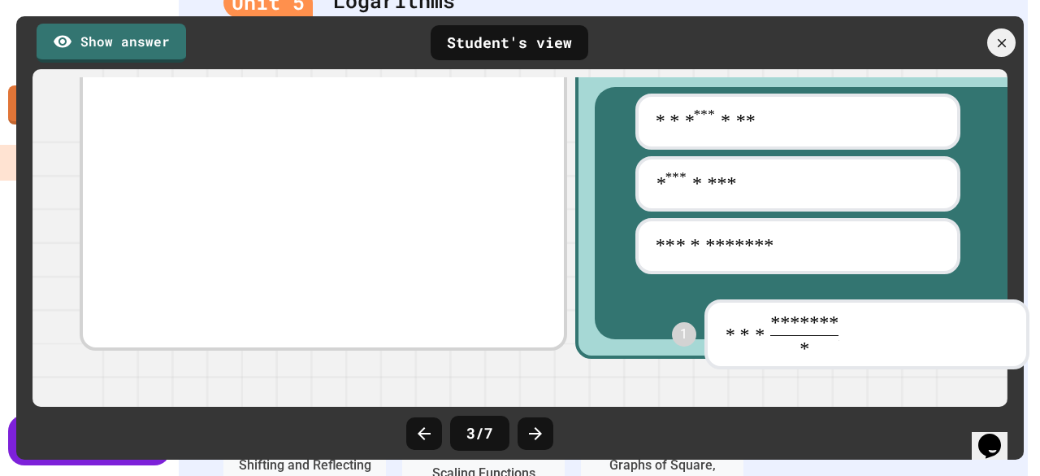
drag, startPoint x: 364, startPoint y: 146, endPoint x: 910, endPoint y: 341, distance: 580.0
click at [910, 341] on div "**********" at bounding box center [572, 197] width 992 height 332
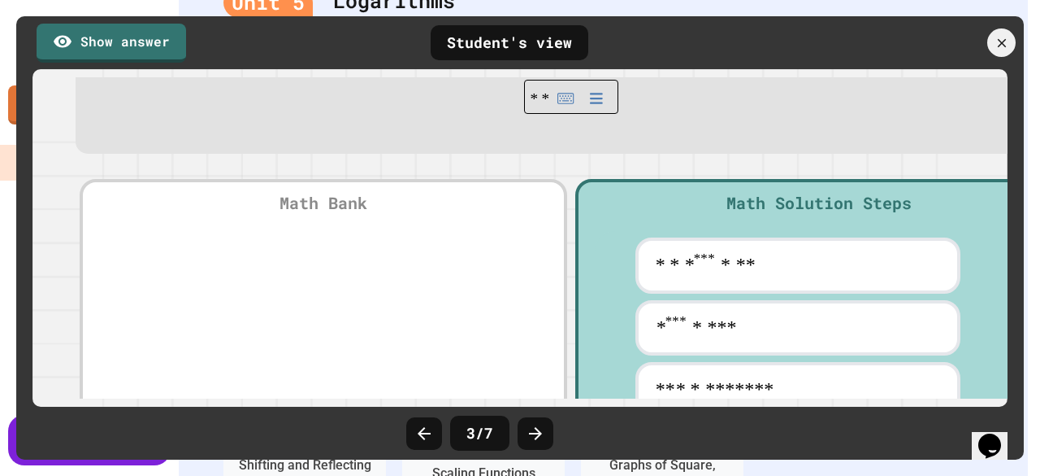
scroll to position [0, 0]
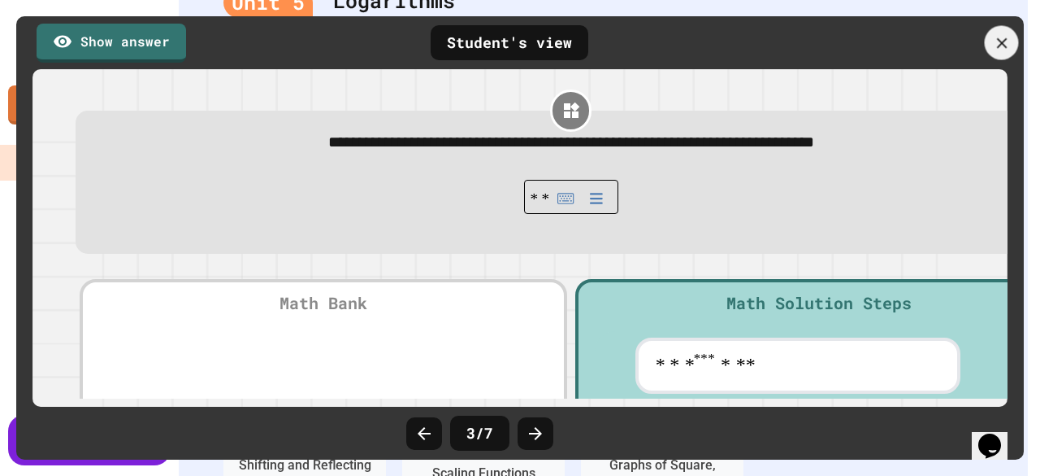
click at [998, 41] on icon at bounding box center [1002, 43] width 18 height 18
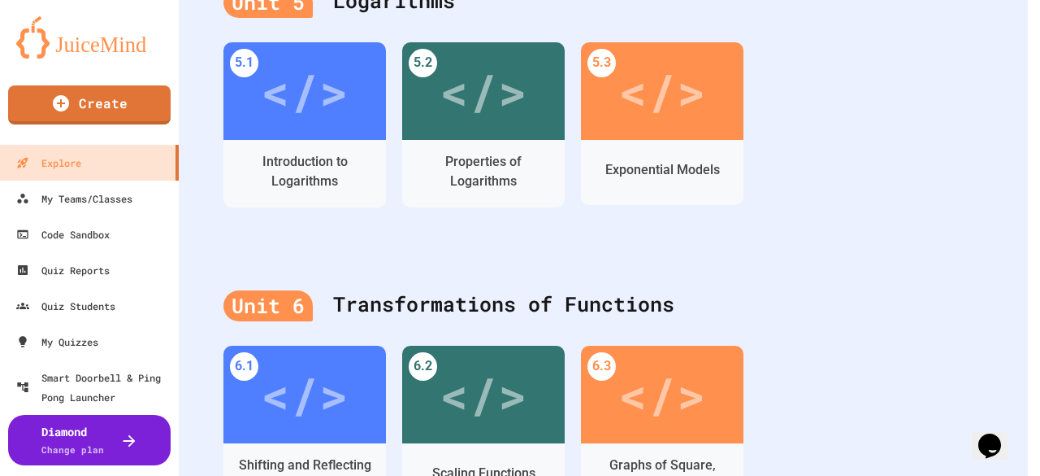
scroll to position [729, 0]
